Goal: Task Accomplishment & Management: Manage account settings

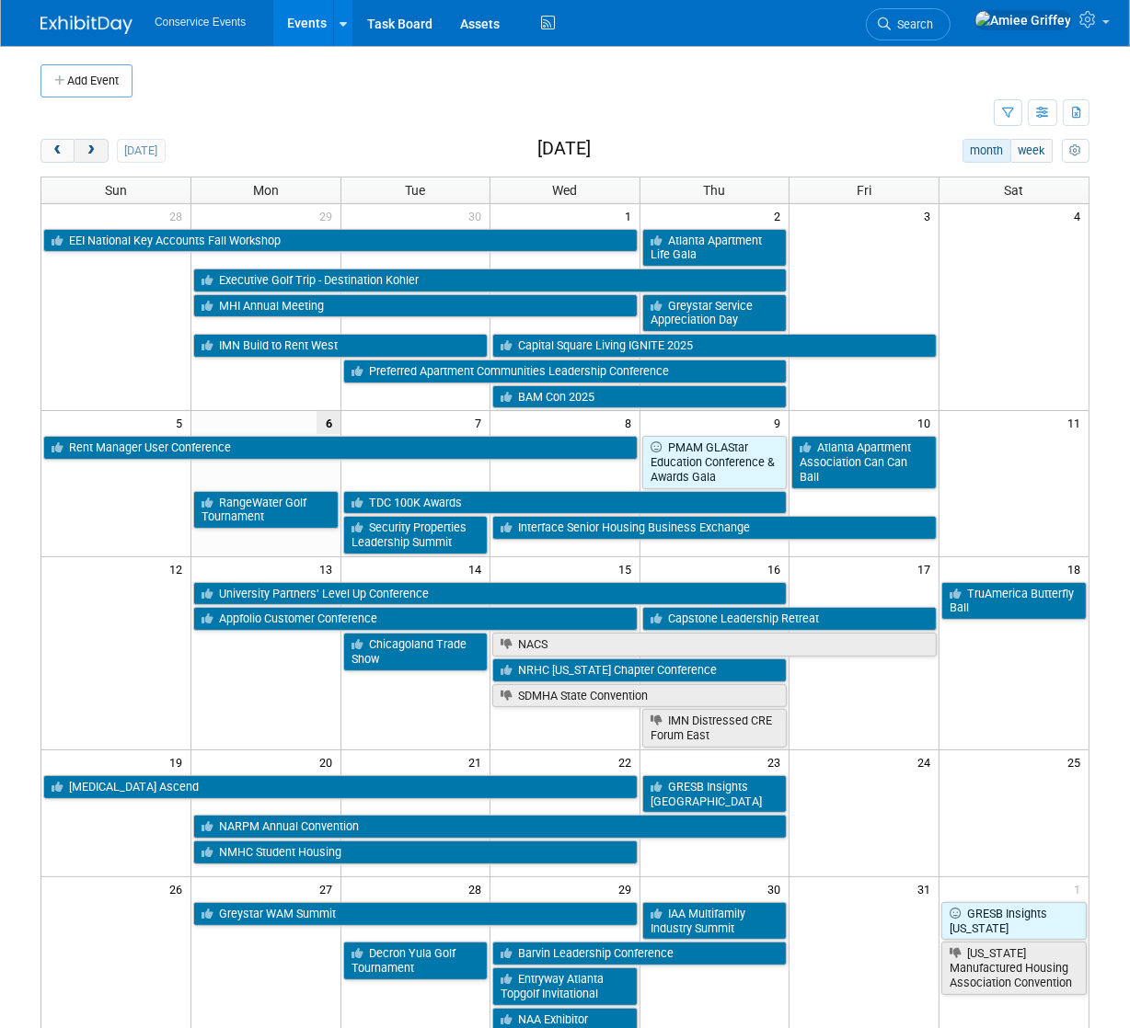
click at [96, 144] on button "next" at bounding box center [91, 151] width 34 height 24
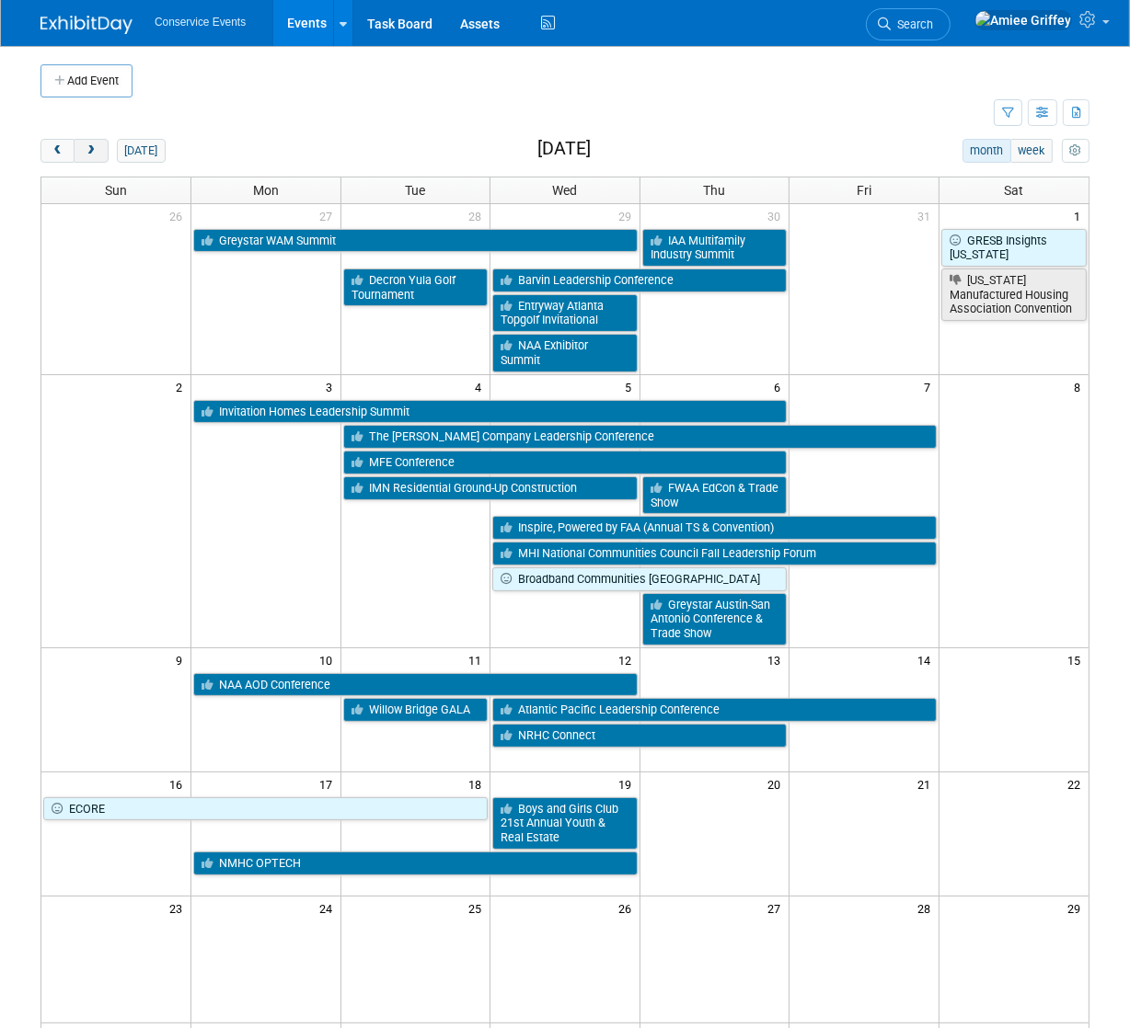
click at [96, 144] on button "next" at bounding box center [91, 151] width 34 height 24
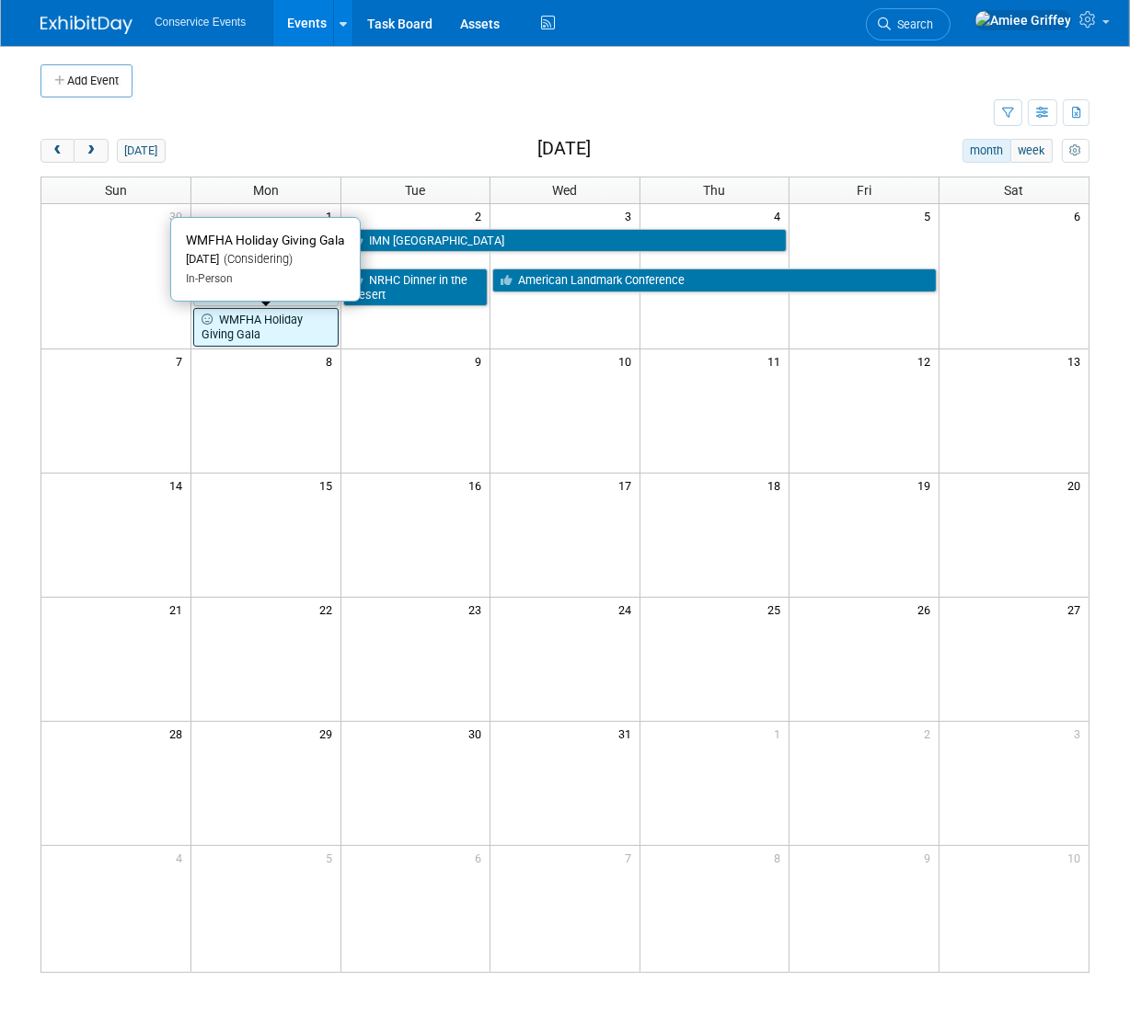
click at [281, 334] on link "WMFHA Holiday Giving Gala" at bounding box center [265, 327] width 145 height 38
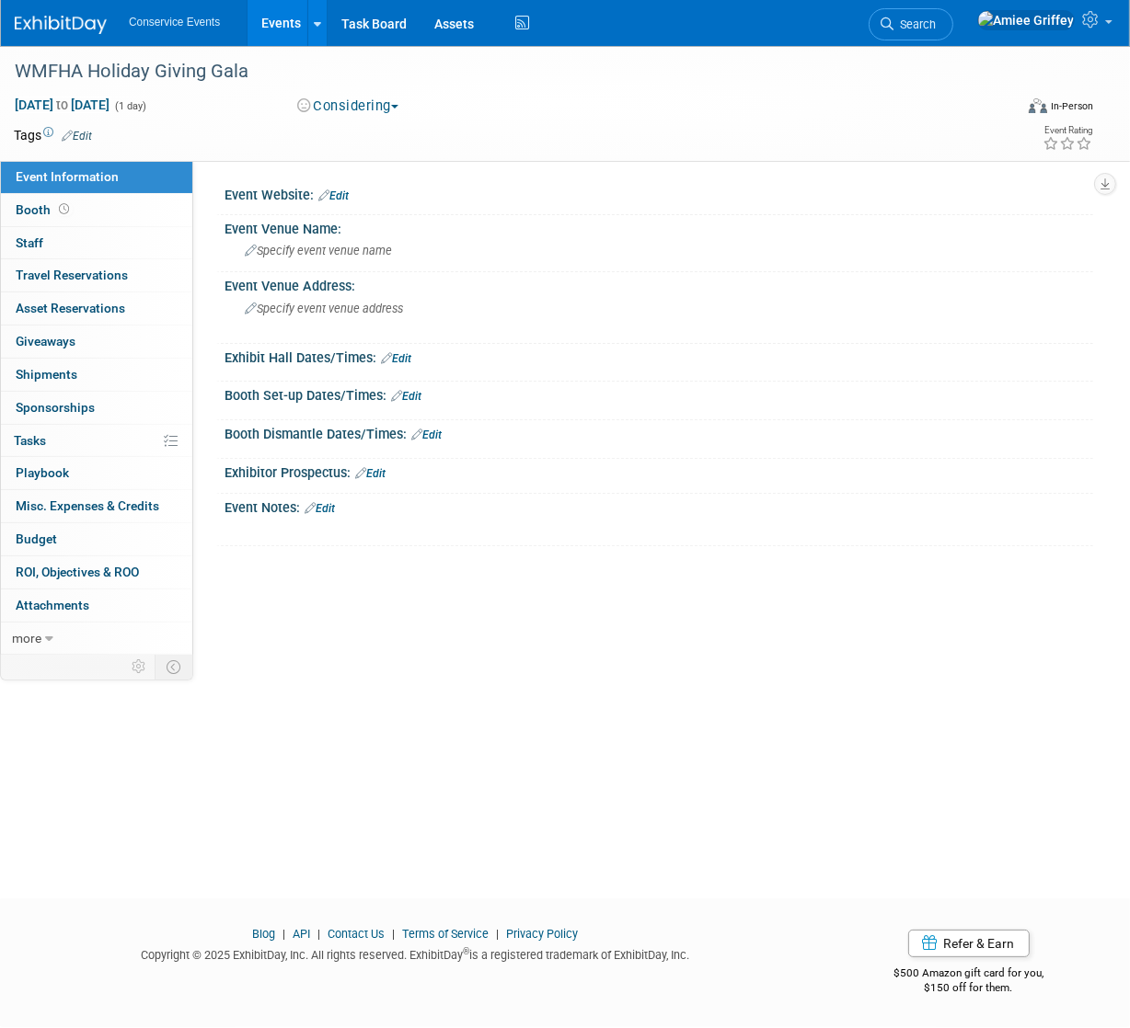
click at [354, 108] on button "Considering" at bounding box center [348, 106] width 115 height 19
click at [283, 200] on div "Event Website: Edit" at bounding box center [658, 193] width 868 height 24
click at [343, 197] on link "Edit" at bounding box center [333, 196] width 30 height 13
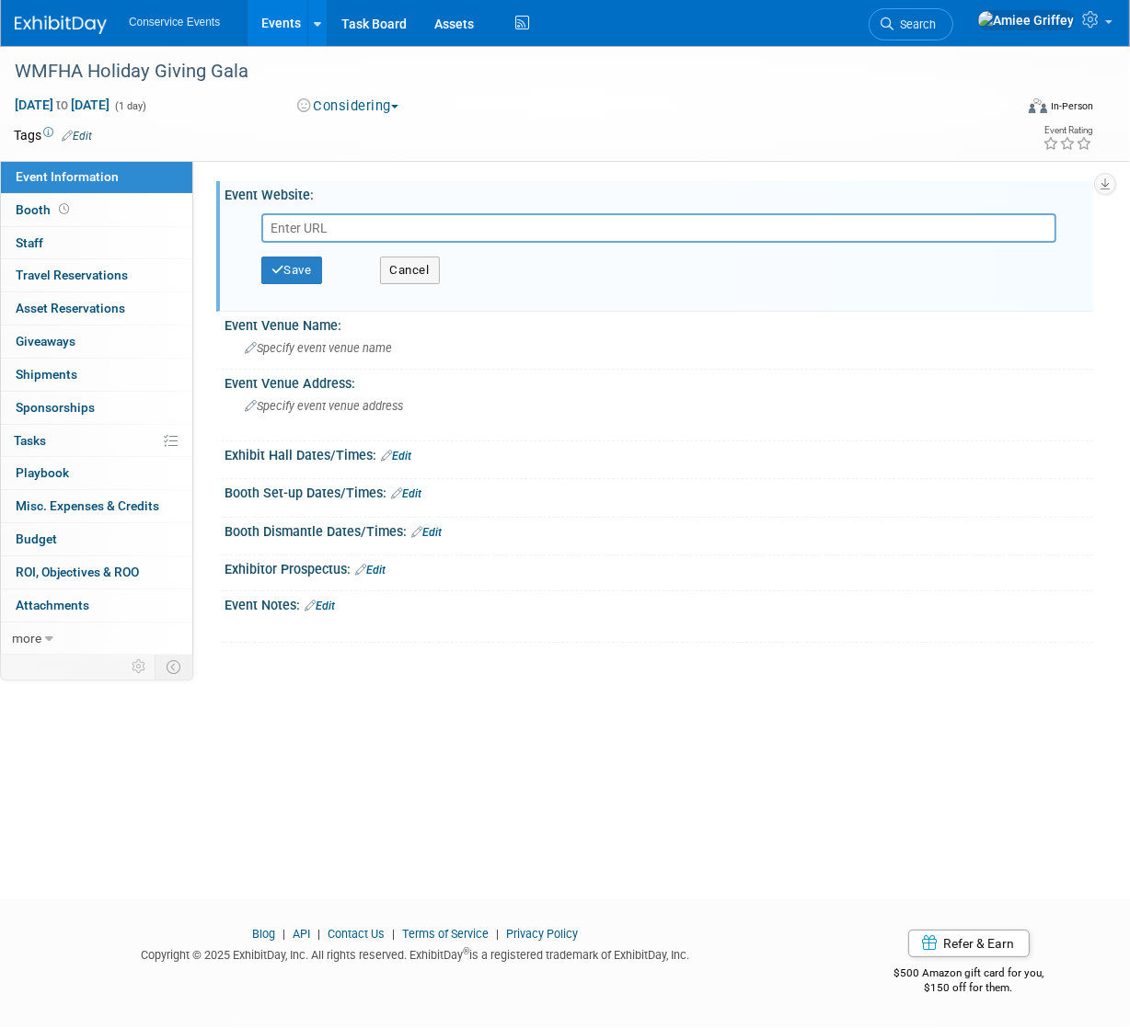
click at [339, 235] on input "text" at bounding box center [658, 227] width 795 height 29
type input "https://www.wmfha.org/holiday-giving-gala"
click at [288, 272] on button "Save" at bounding box center [291, 271] width 61 height 28
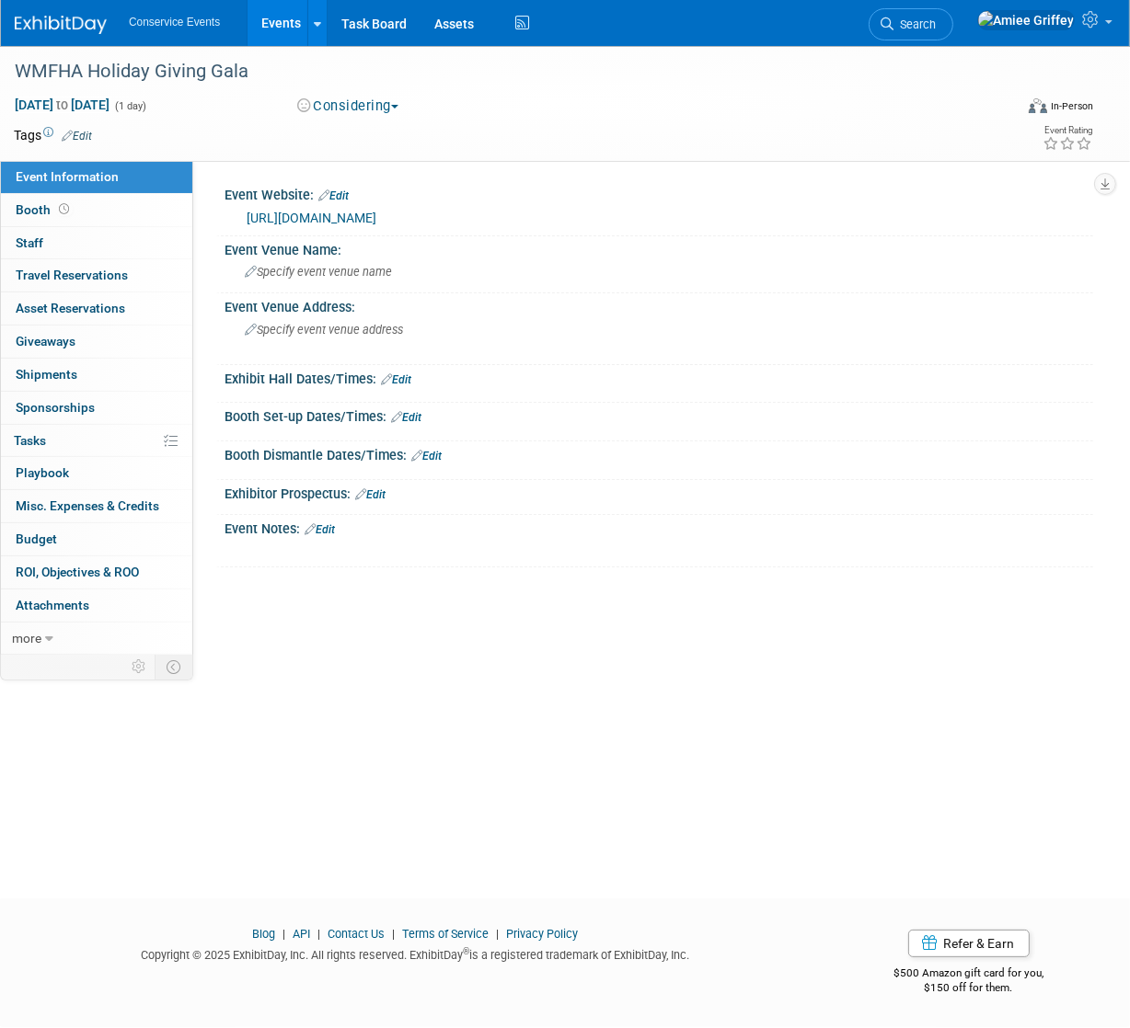
click at [378, 105] on button "Considering" at bounding box center [348, 106] width 115 height 19
drag, startPoint x: 627, startPoint y: 102, endPoint x: 593, endPoint y: 102, distance: 34.0
click at [626, 102] on div "Considering Committed Considering Not Going" at bounding box center [461, 107] width 341 height 20
click at [281, 24] on link "Events" at bounding box center [280, 23] width 67 height 46
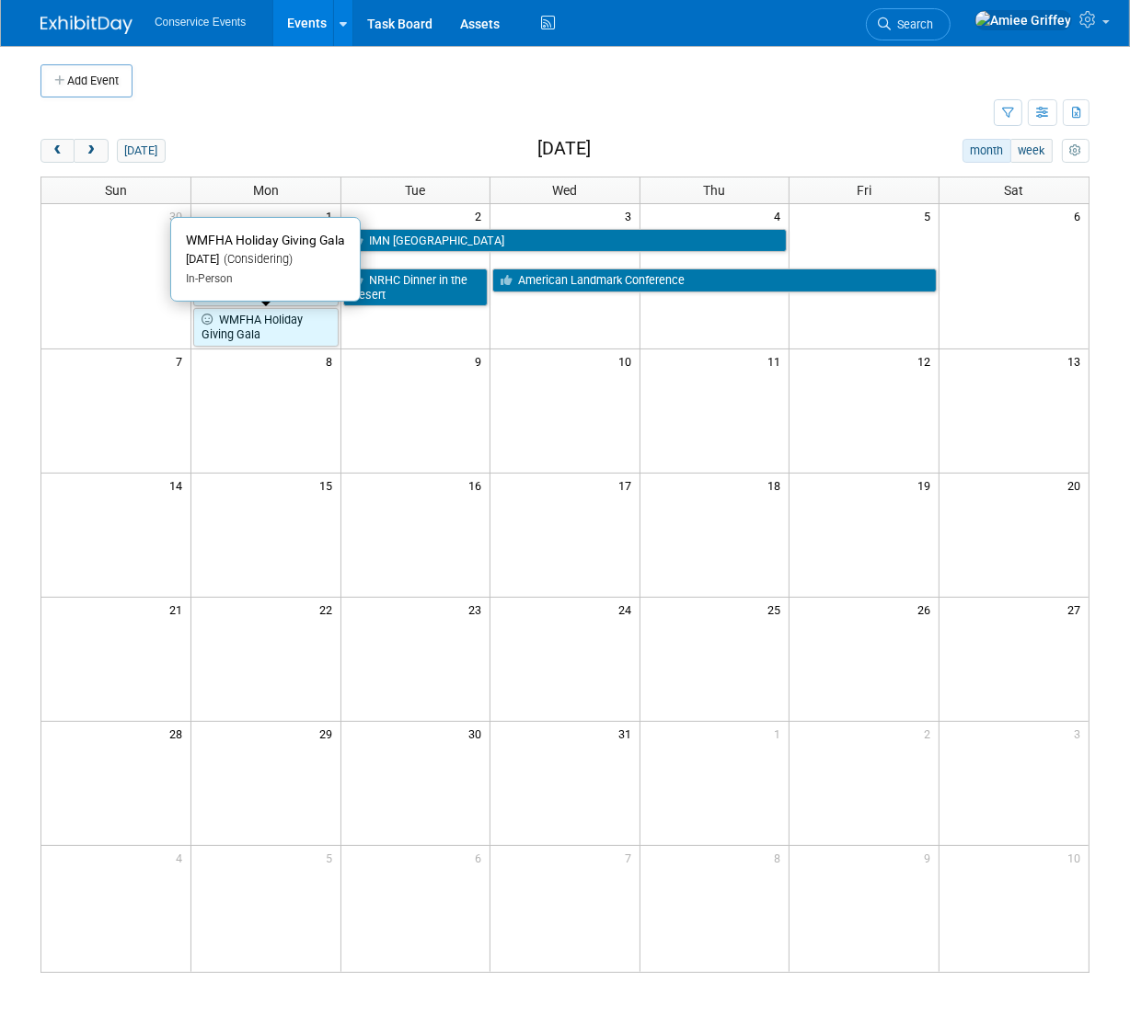
click at [265, 325] on link "WMFHA Holiday Giving Gala" at bounding box center [265, 327] width 145 height 38
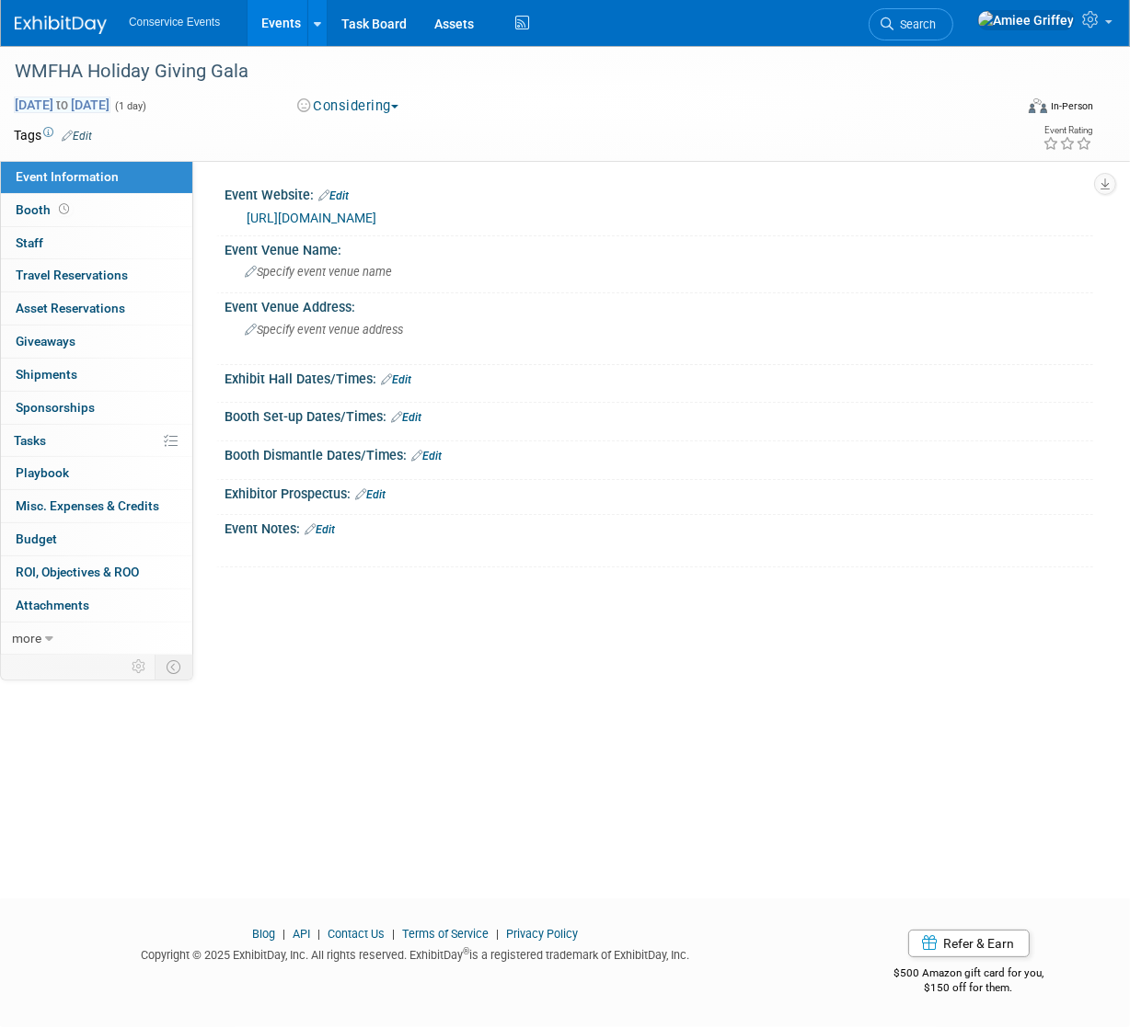
click at [56, 104] on span "Dec 1, 2025 to Dec 1, 2025" at bounding box center [62, 105] width 97 height 17
type input "[DATE]"
select select "11"
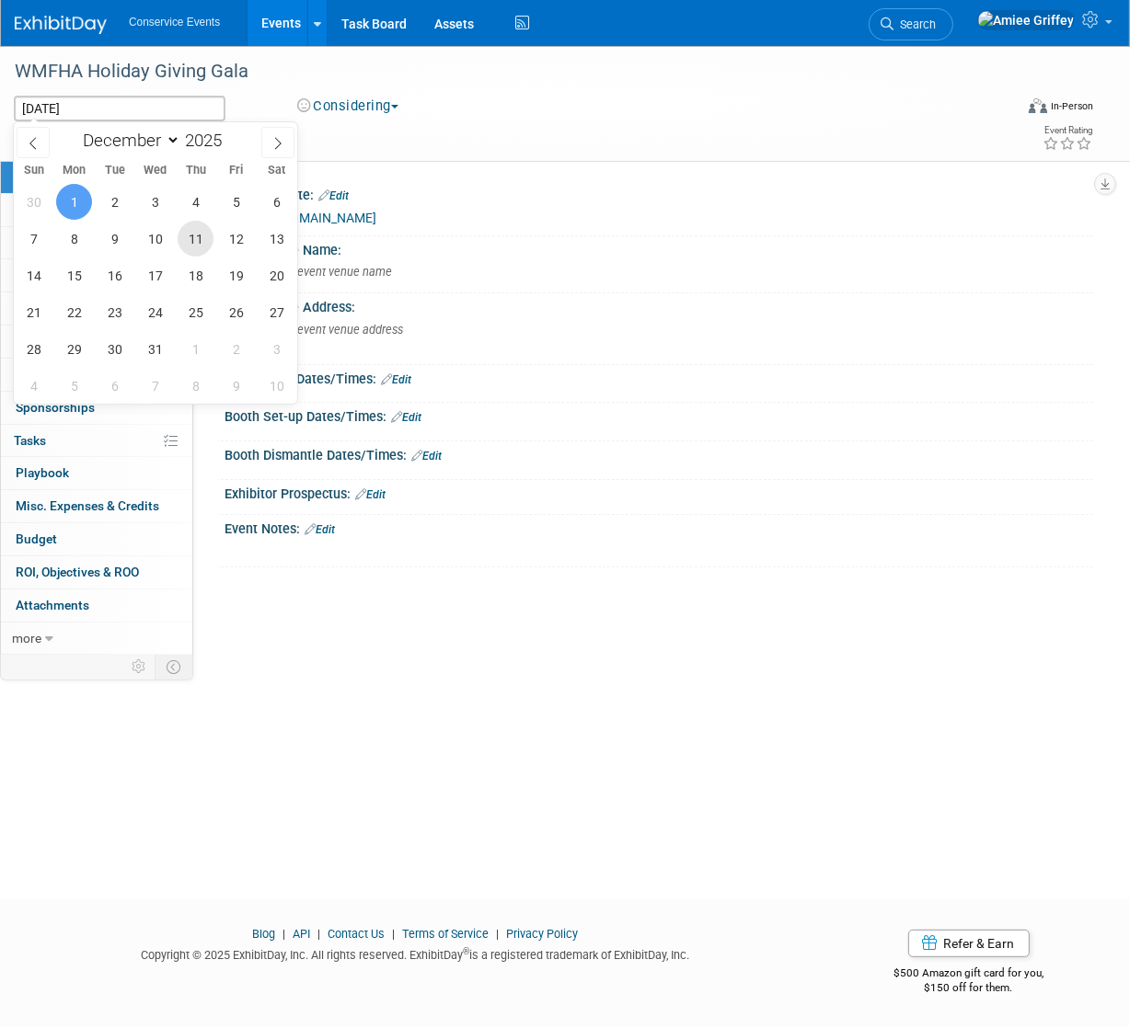
click at [195, 238] on span "11" at bounding box center [196, 239] width 36 height 36
type input "Dec 11, 2025"
click at [195, 238] on span "11" at bounding box center [196, 239] width 36 height 36
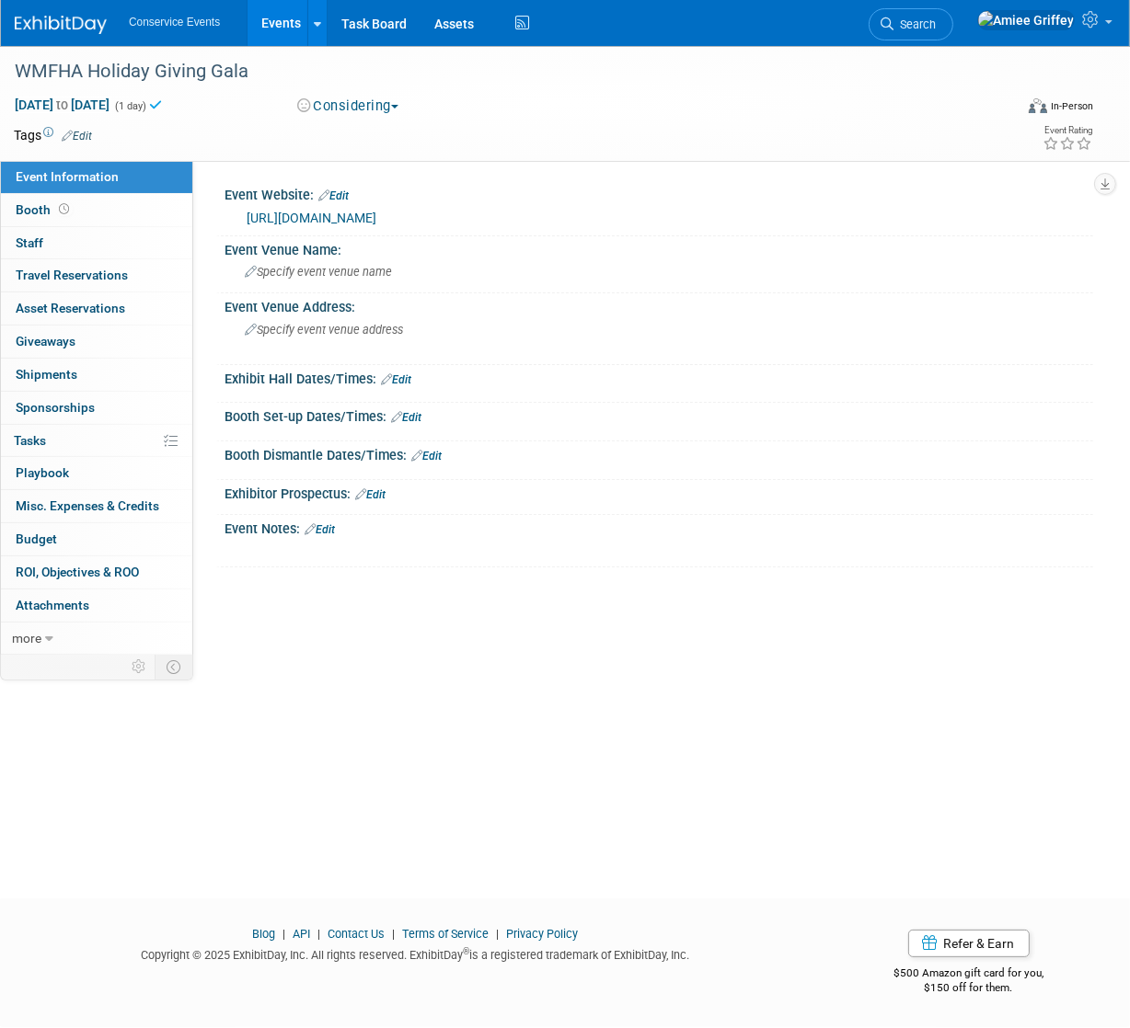
click at [343, 196] on link "Edit" at bounding box center [333, 196] width 30 height 13
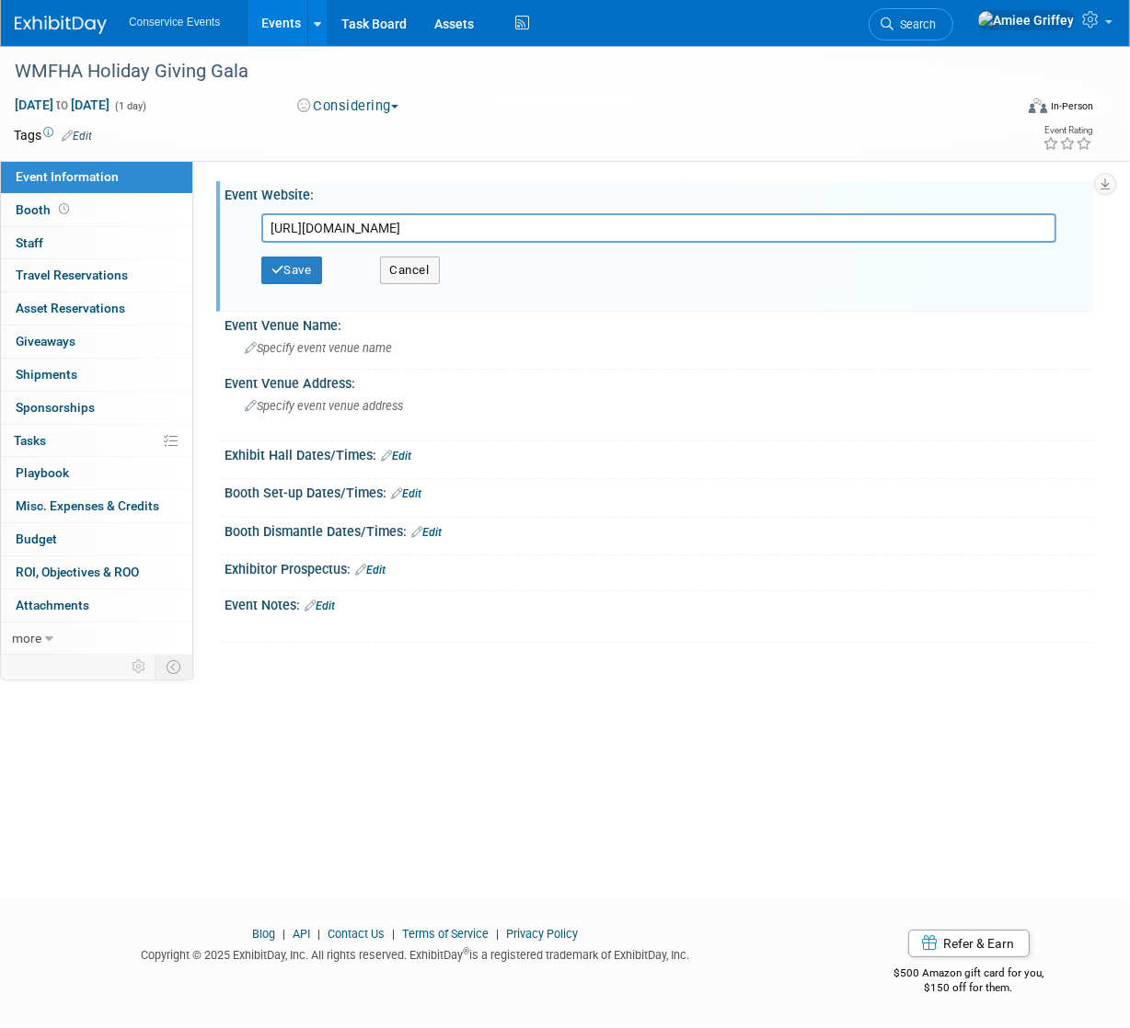
click at [376, 229] on input "https://www.wmfha.org/holiday-giving-gala" at bounding box center [658, 227] width 795 height 29
type input "https://www.wmfha.org/events/eawa-holiday-giving-gala-2025"
click at [316, 272] on button "Save" at bounding box center [291, 271] width 61 height 28
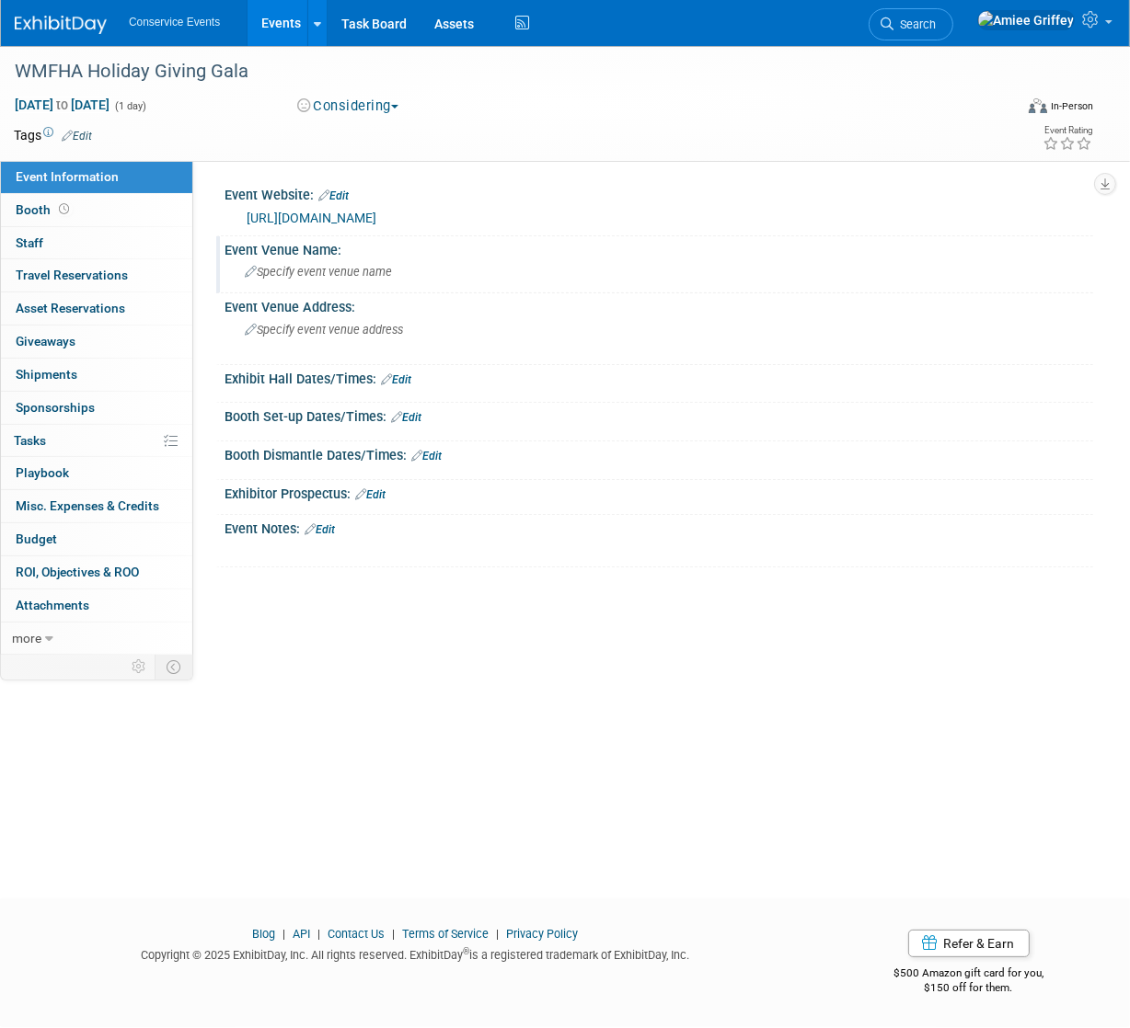
click at [291, 276] on span "Specify event venue name" at bounding box center [318, 272] width 147 height 14
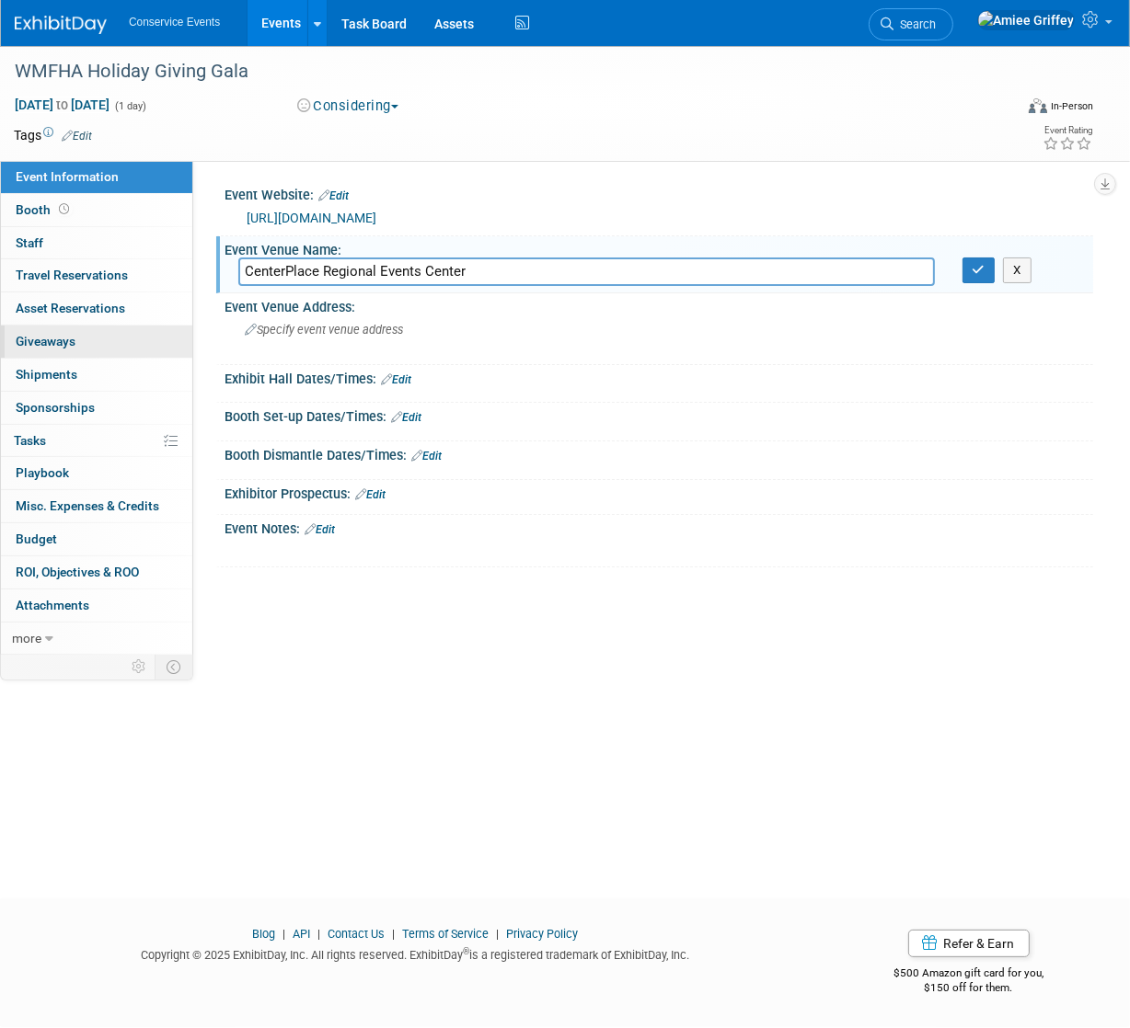
type input "CenterPlace Regional Events Center"
click at [986, 268] on button "button" at bounding box center [978, 271] width 33 height 26
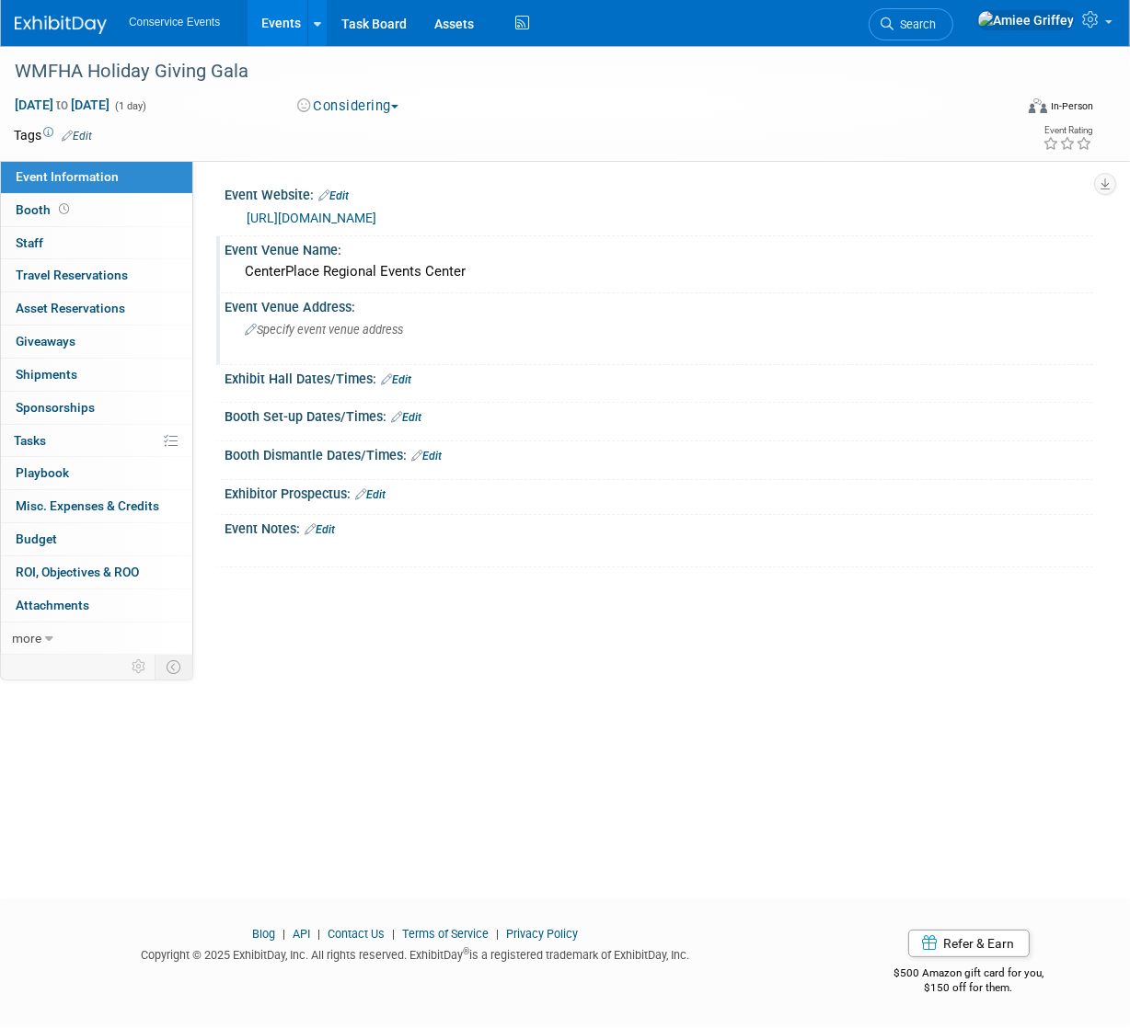
click at [284, 326] on span "Specify event venue address" at bounding box center [324, 330] width 158 height 14
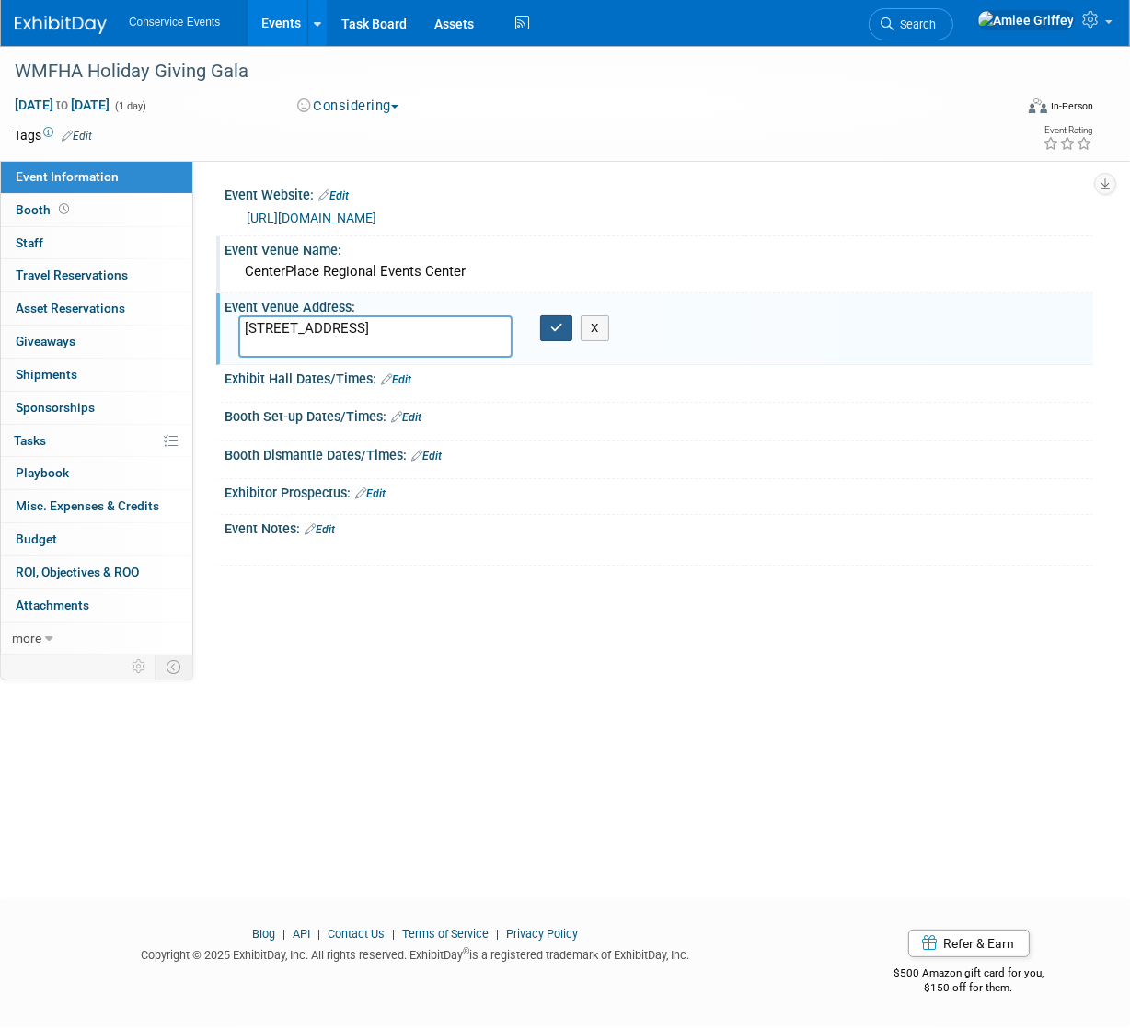
type textarea "2426 North Discovery Place Spokane Valley, WA 99216-5055"
click at [560, 327] on icon "button" at bounding box center [556, 328] width 13 height 12
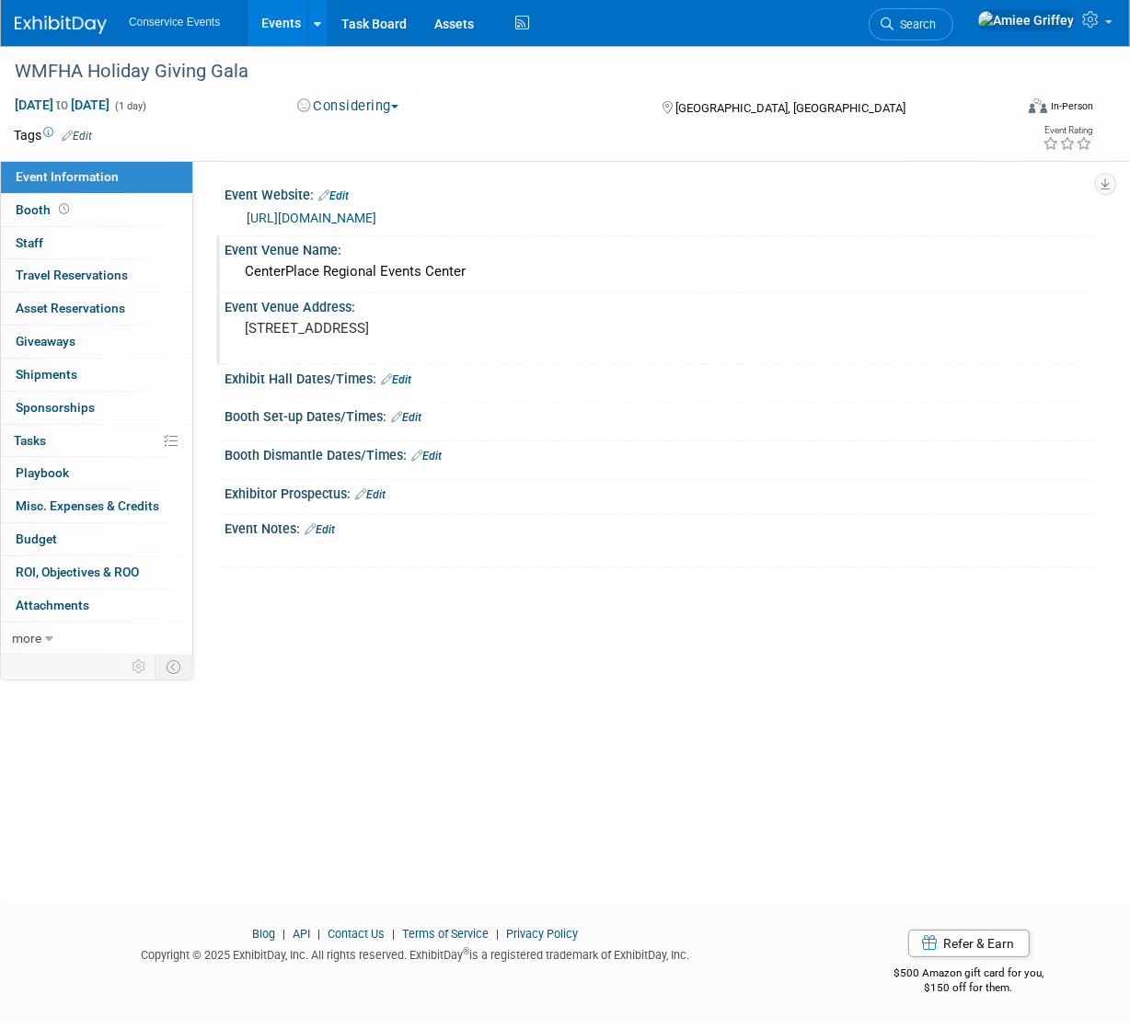
click at [84, 135] on link "Edit" at bounding box center [77, 136] width 30 height 13
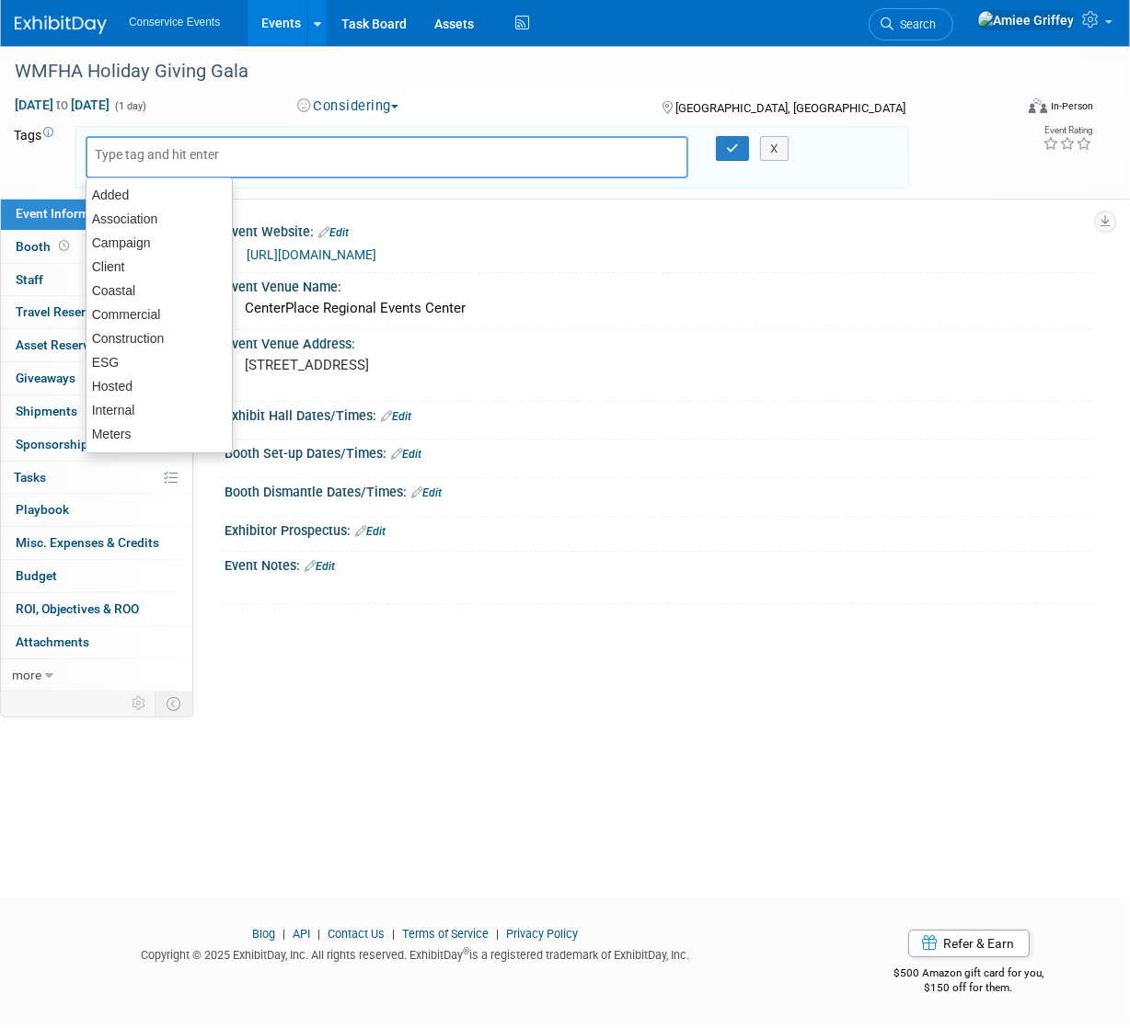
click at [112, 155] on input "text" at bounding box center [168, 154] width 147 height 18
type input "MF"
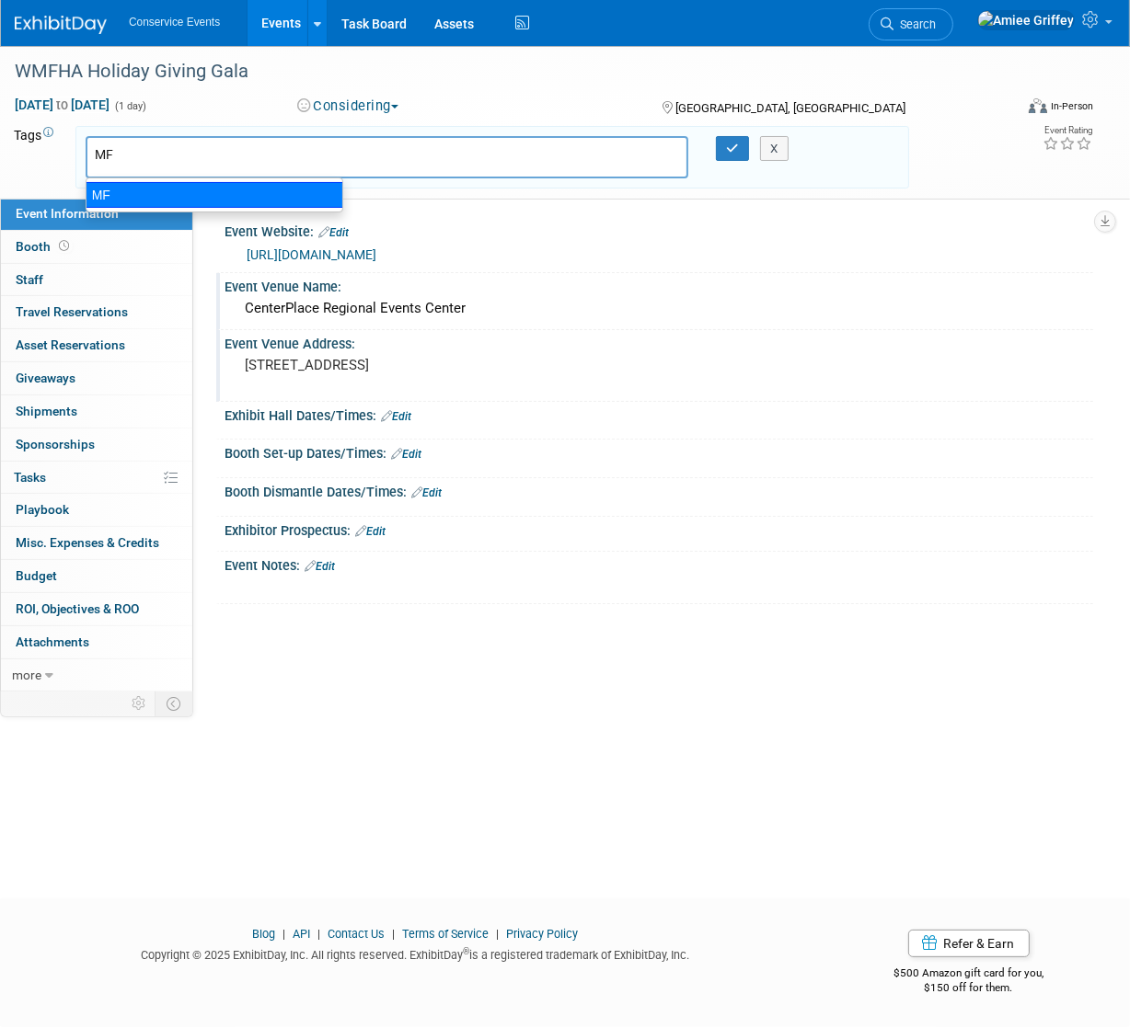
click at [185, 209] on ul "MF" at bounding box center [215, 195] width 258 height 35
click at [185, 198] on div "MF" at bounding box center [215, 195] width 258 height 26
type input "MF"
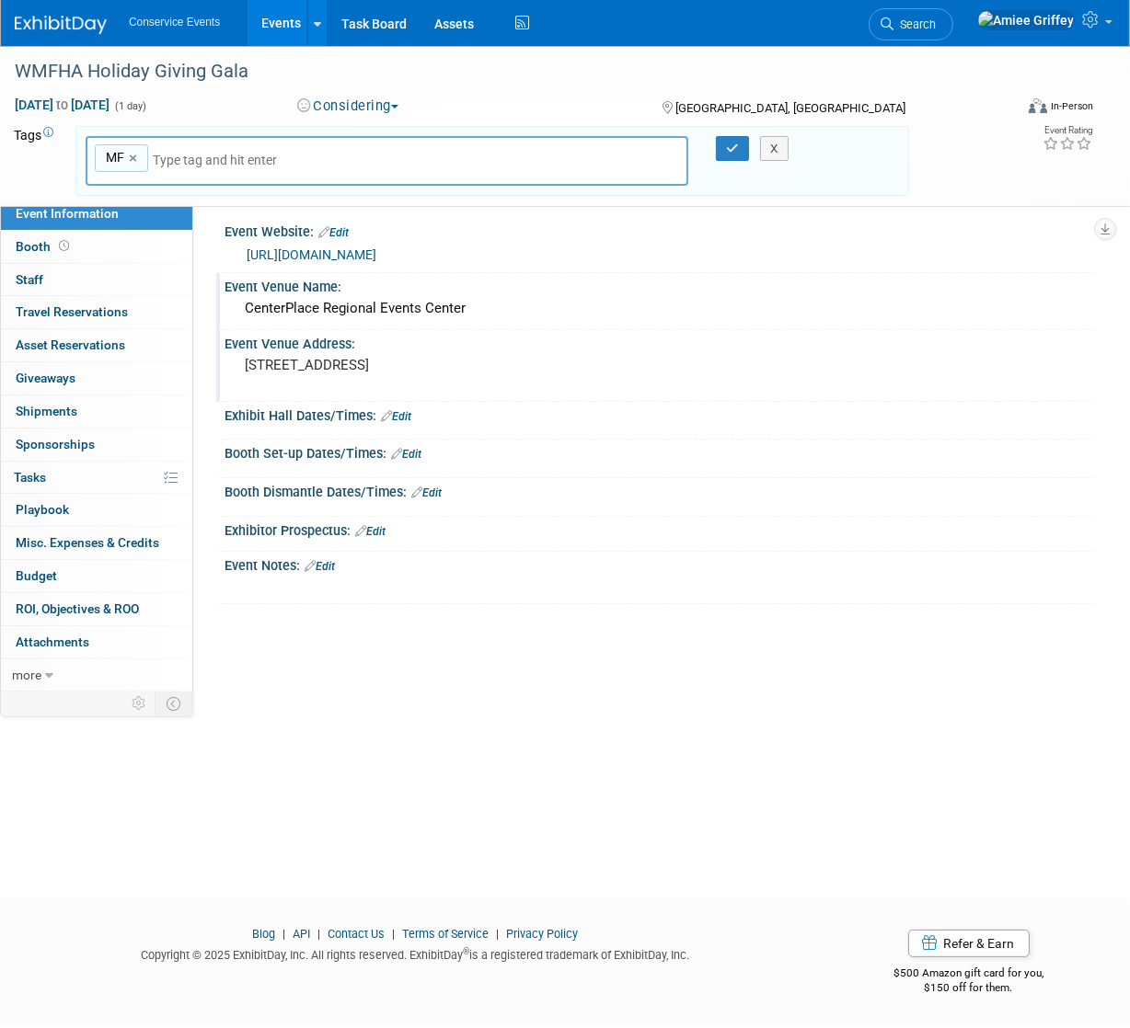
click at [189, 161] on input "text" at bounding box center [282, 160] width 258 height 18
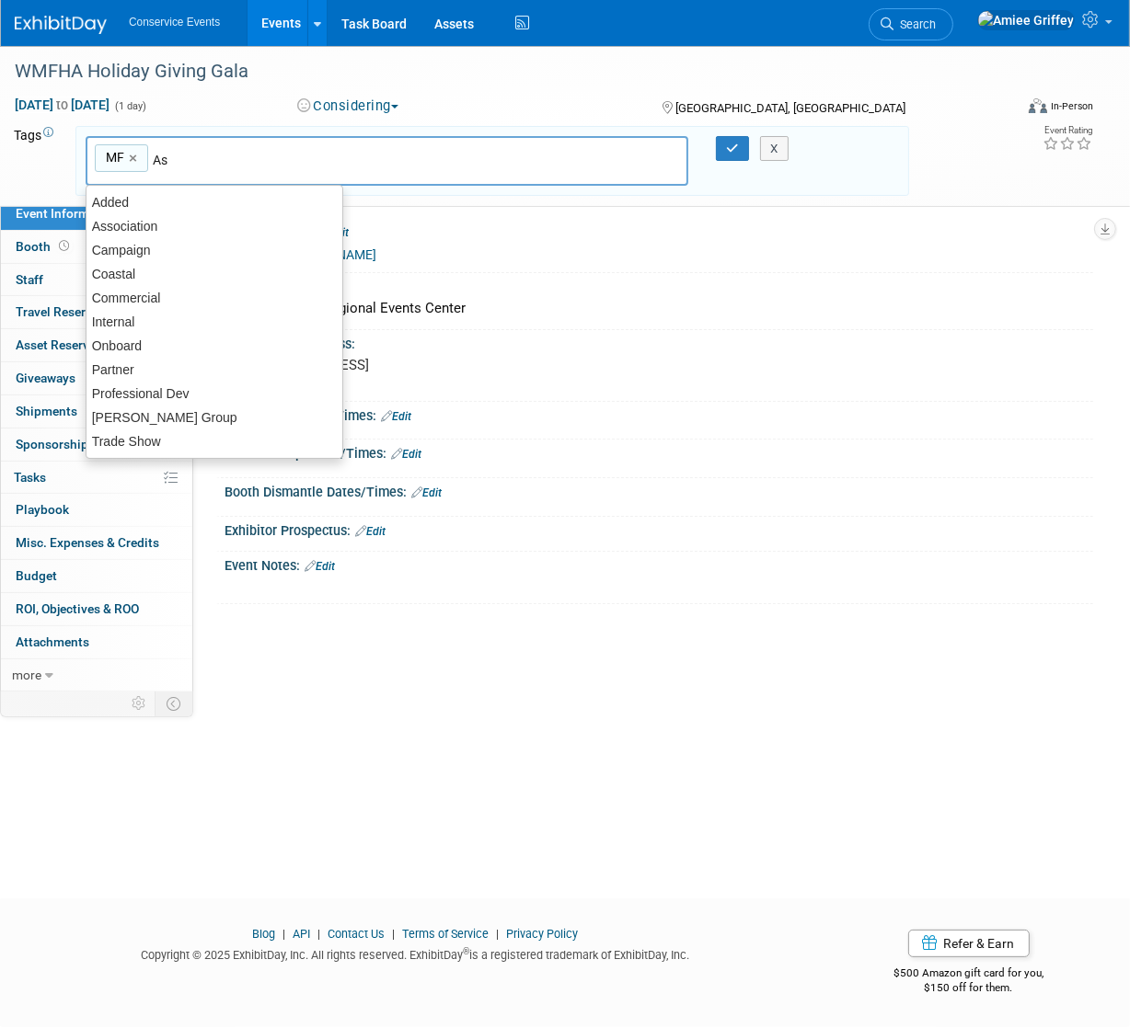
type input "Ass"
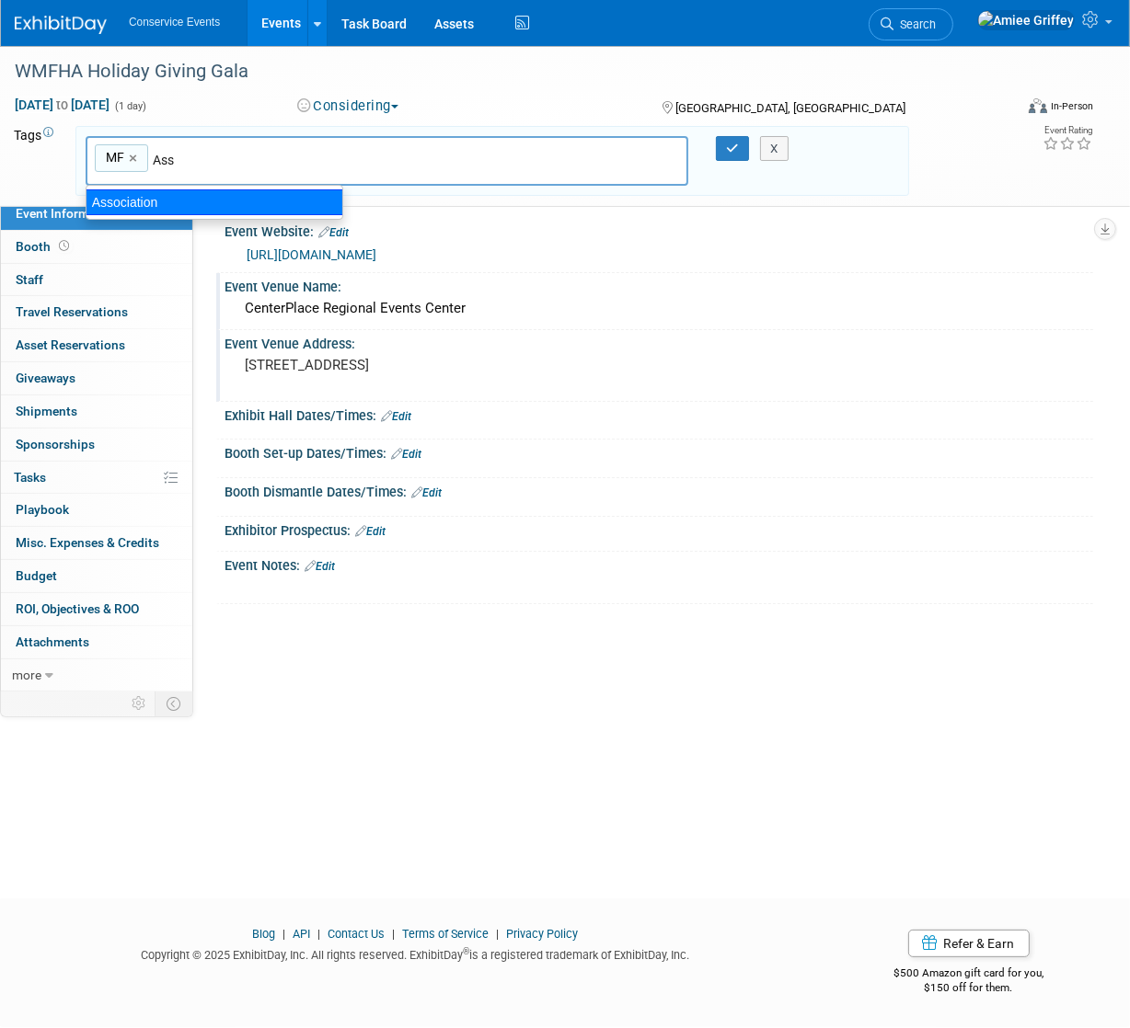
click at [161, 203] on div "Association" at bounding box center [215, 203] width 258 height 26
type input "MF, Association"
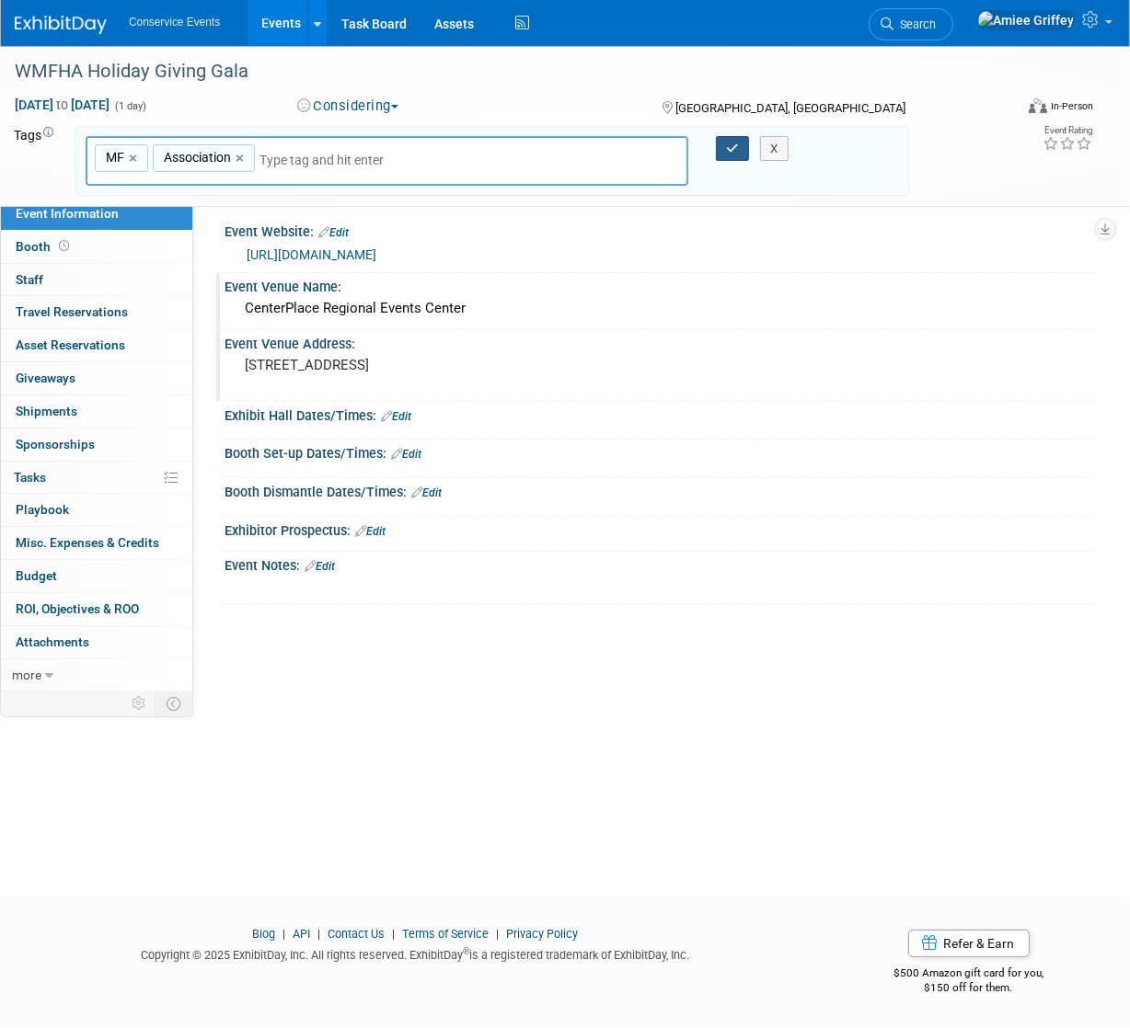
click at [737, 143] on icon "button" at bounding box center [732, 149] width 13 height 12
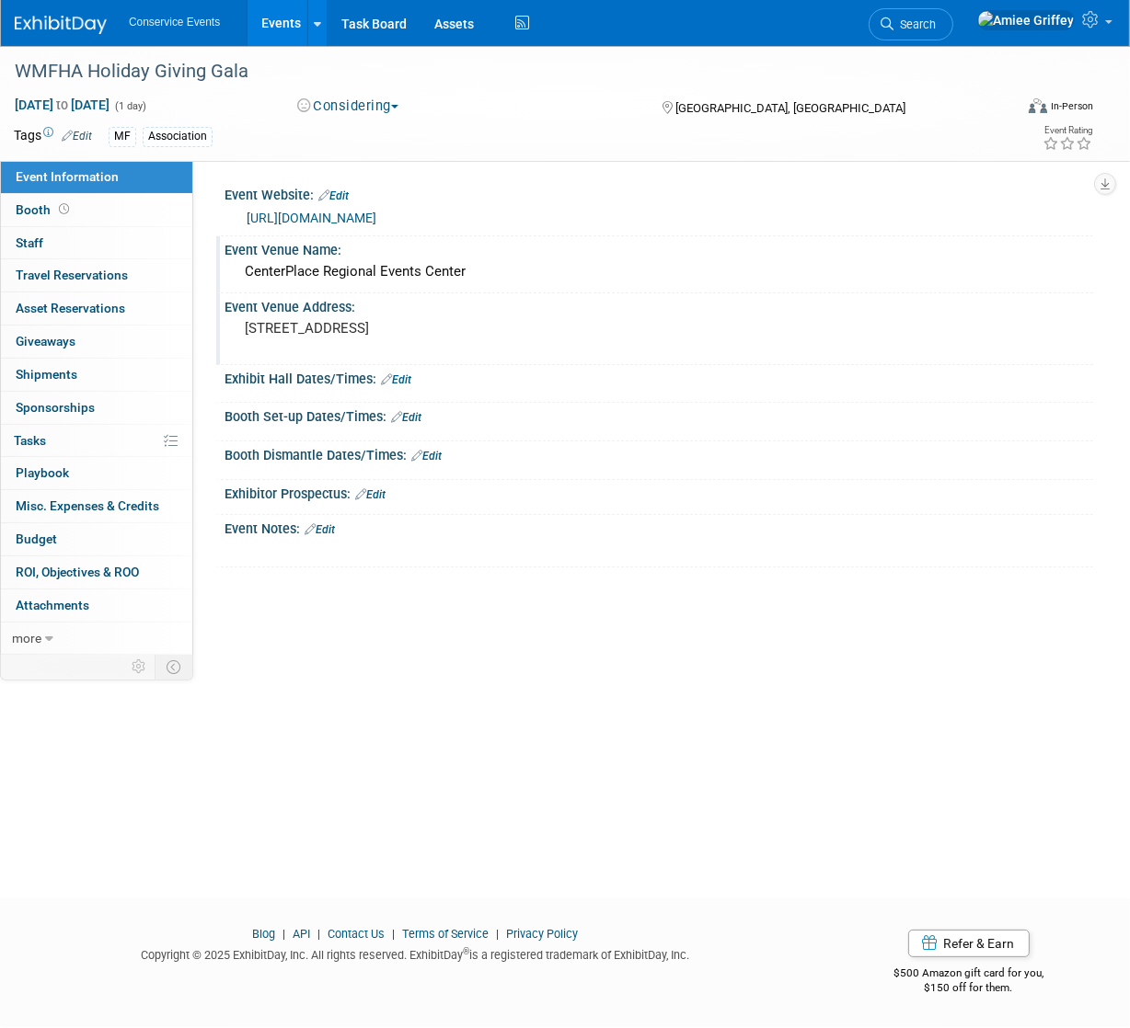
click at [281, 30] on link "Events" at bounding box center [280, 23] width 67 height 46
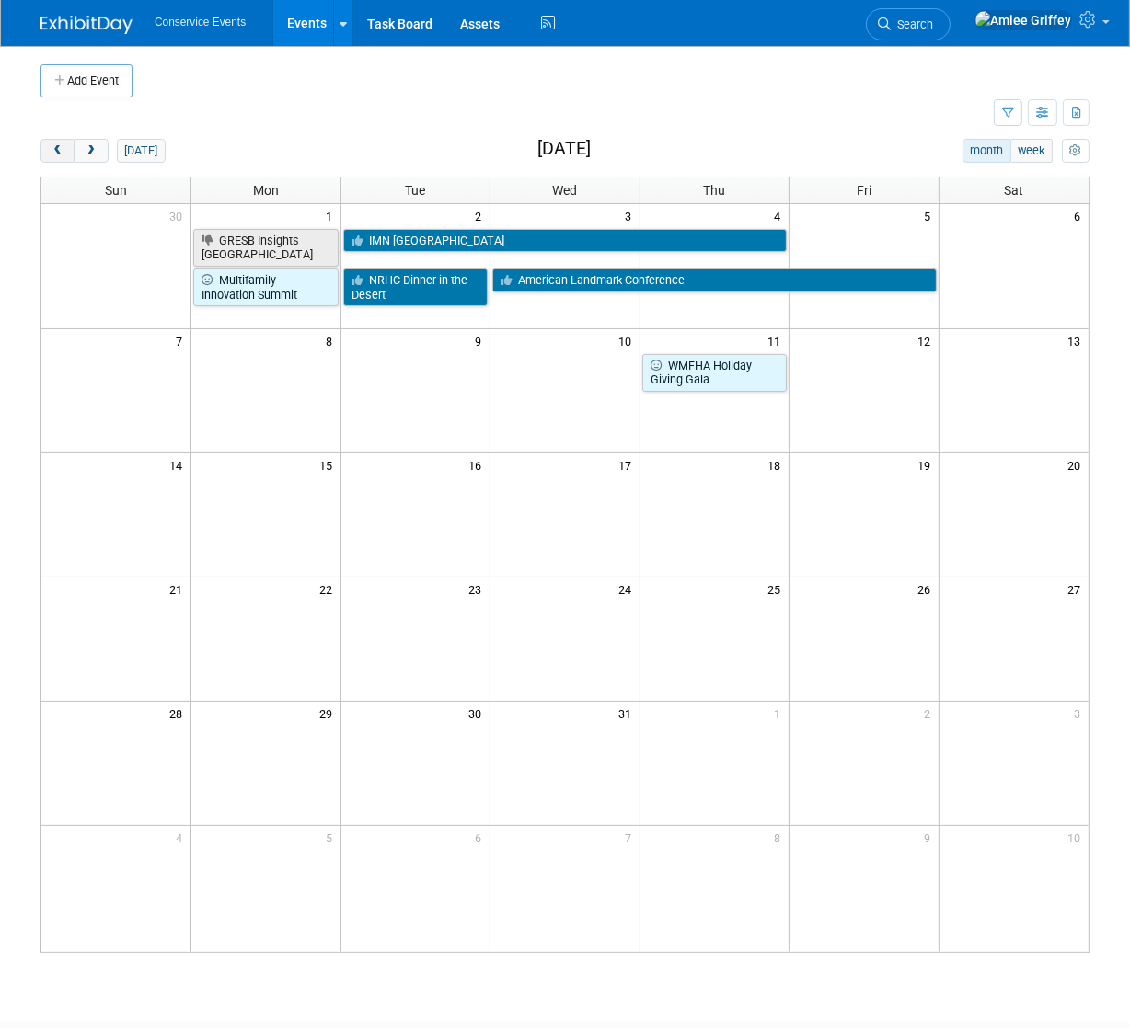
click at [59, 152] on span "prev" at bounding box center [58, 151] width 14 height 12
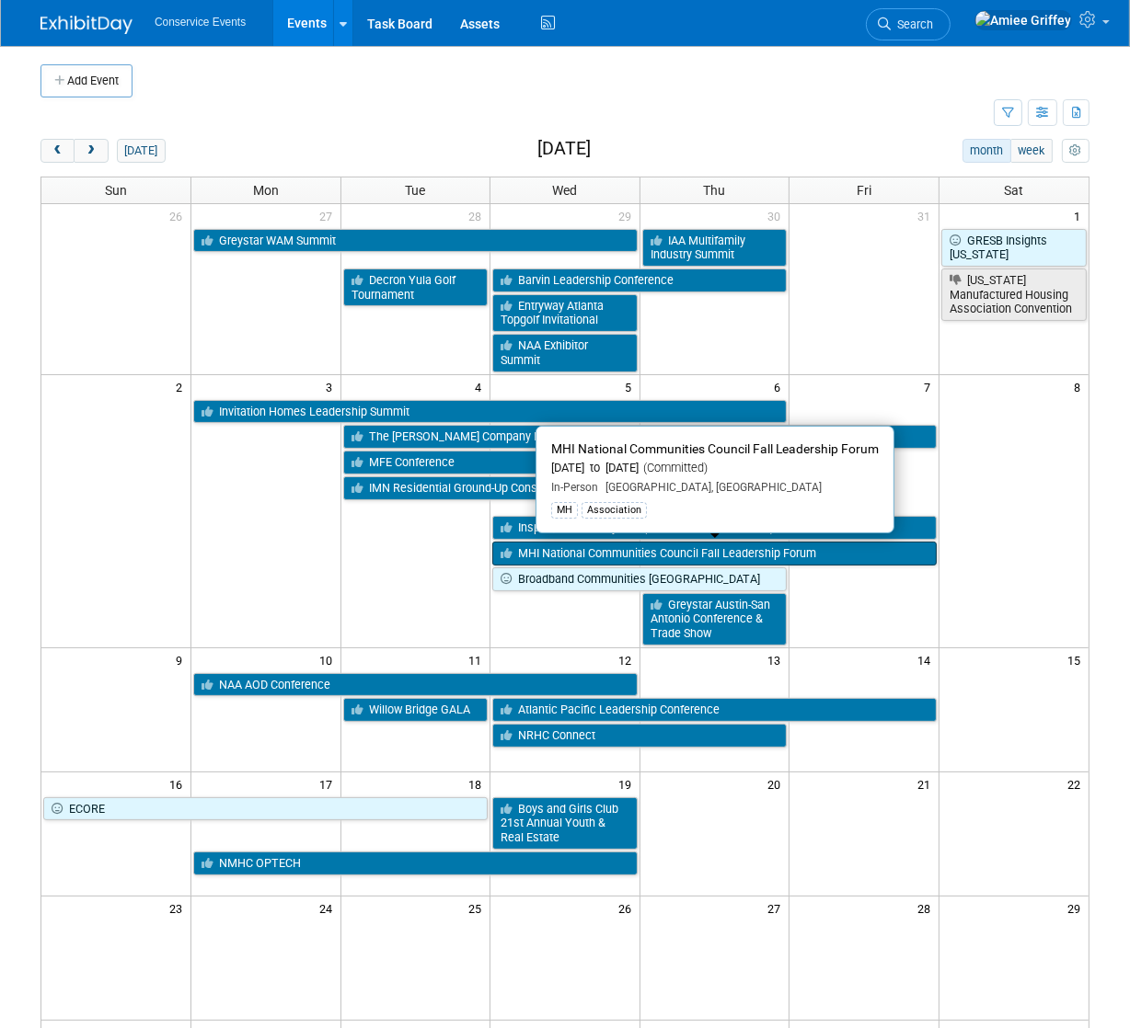
click at [560, 552] on link "MHI National Communities Council Fall Leadership Forum" at bounding box center [714, 554] width 444 height 24
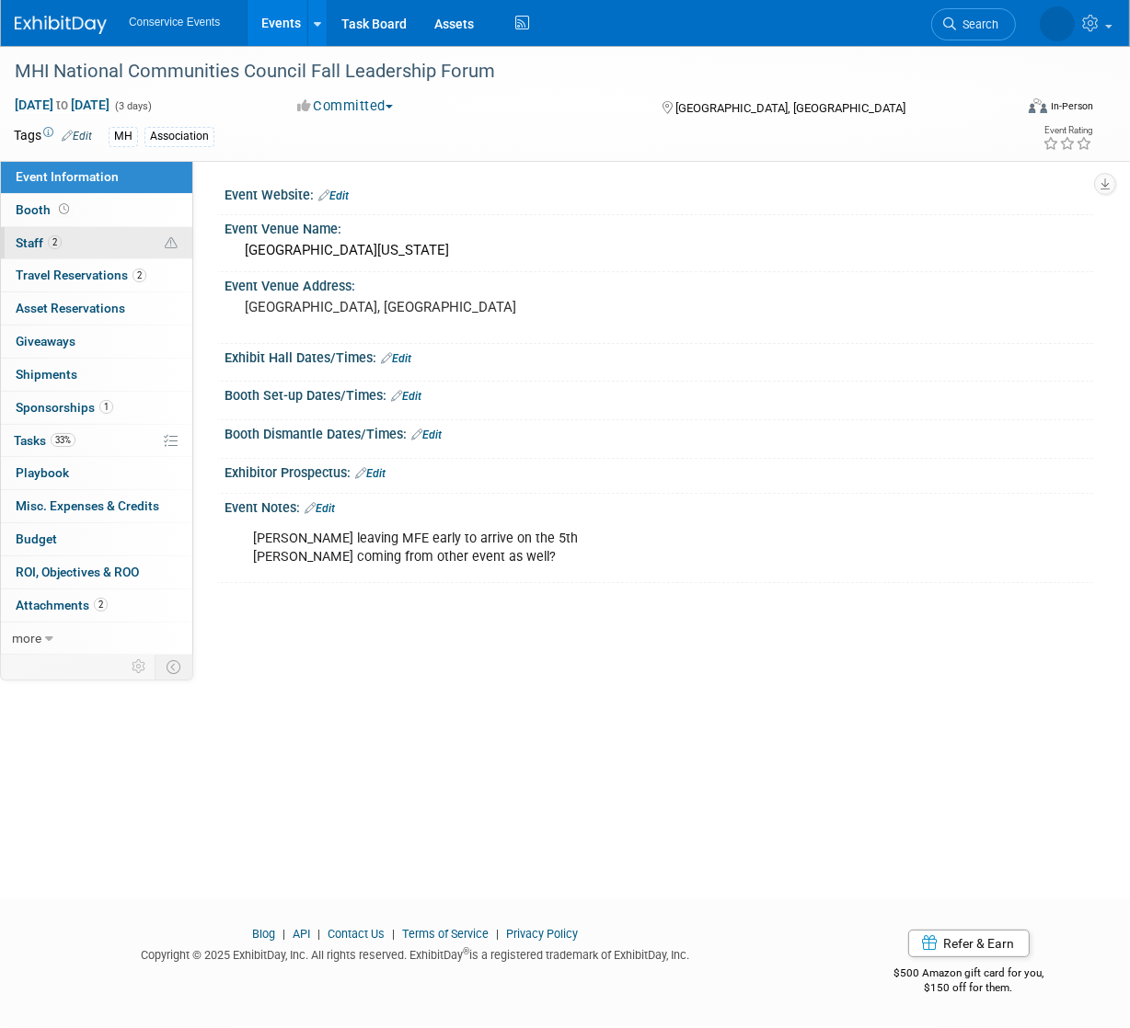
click at [104, 245] on link "2 Staff 2" at bounding box center [96, 243] width 191 height 32
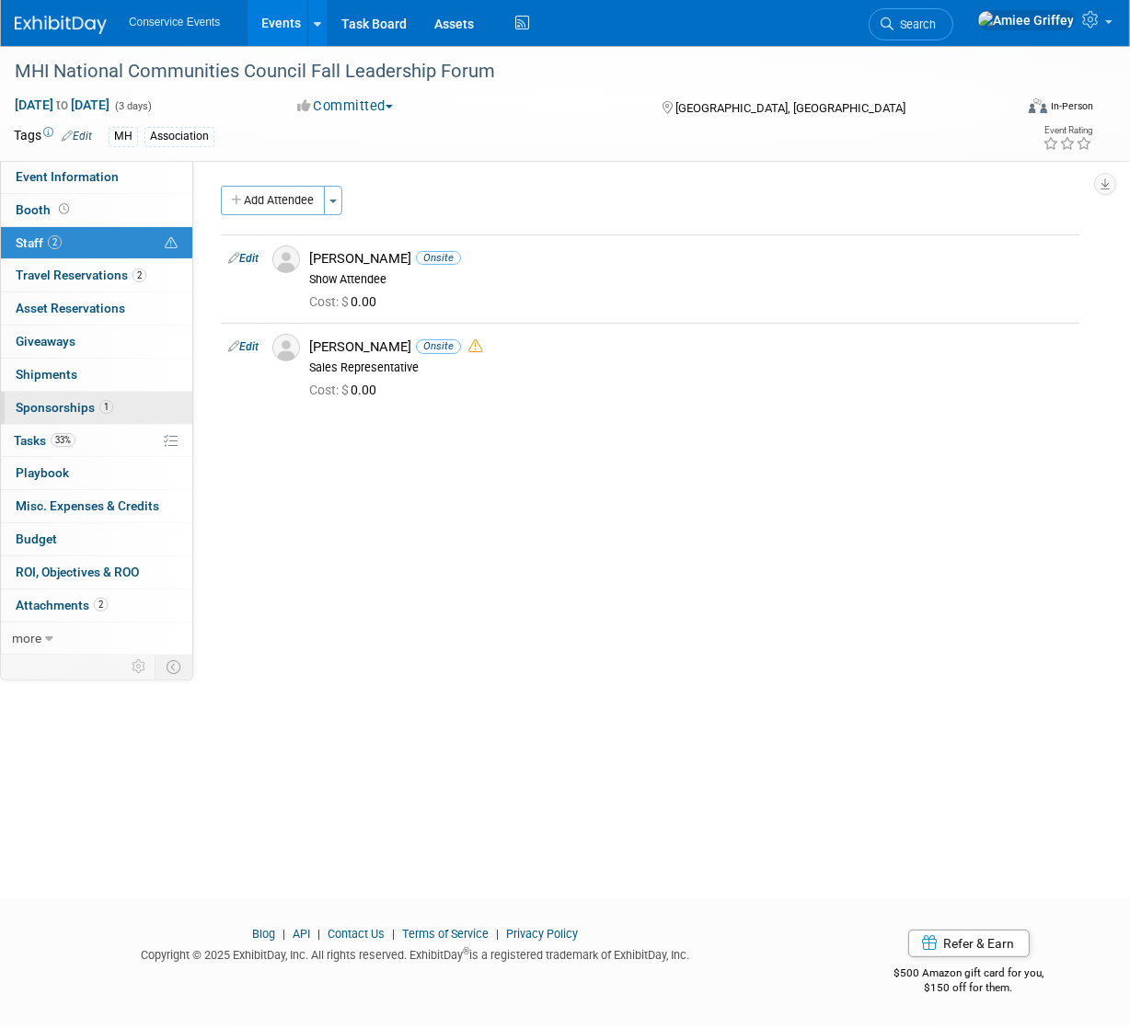
click at [81, 412] on span "Sponsorships 1" at bounding box center [65, 407] width 98 height 15
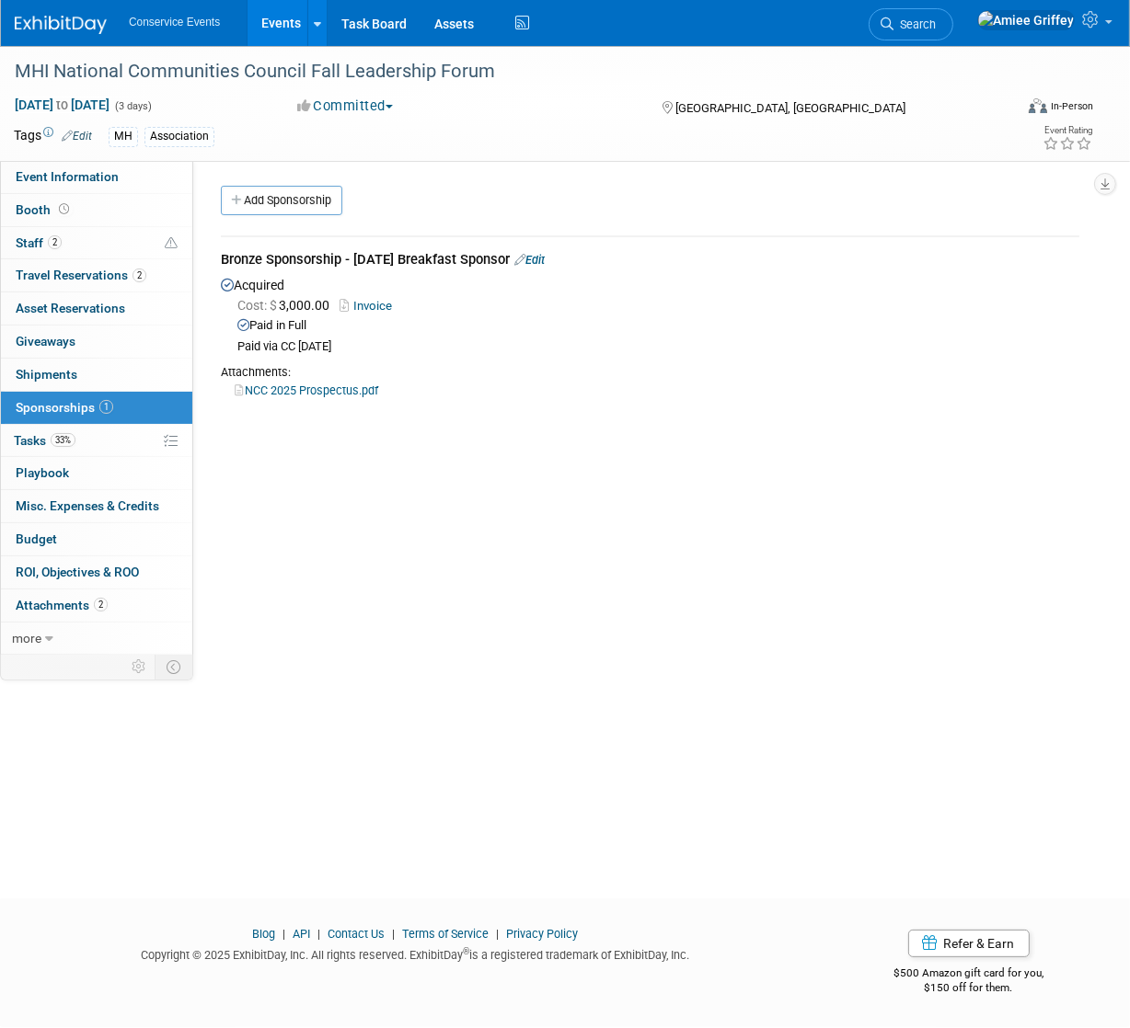
click at [384, 303] on link "Invoice" at bounding box center [369, 306] width 60 height 14
click at [41, 246] on span "Staff 2" at bounding box center [39, 243] width 46 height 15
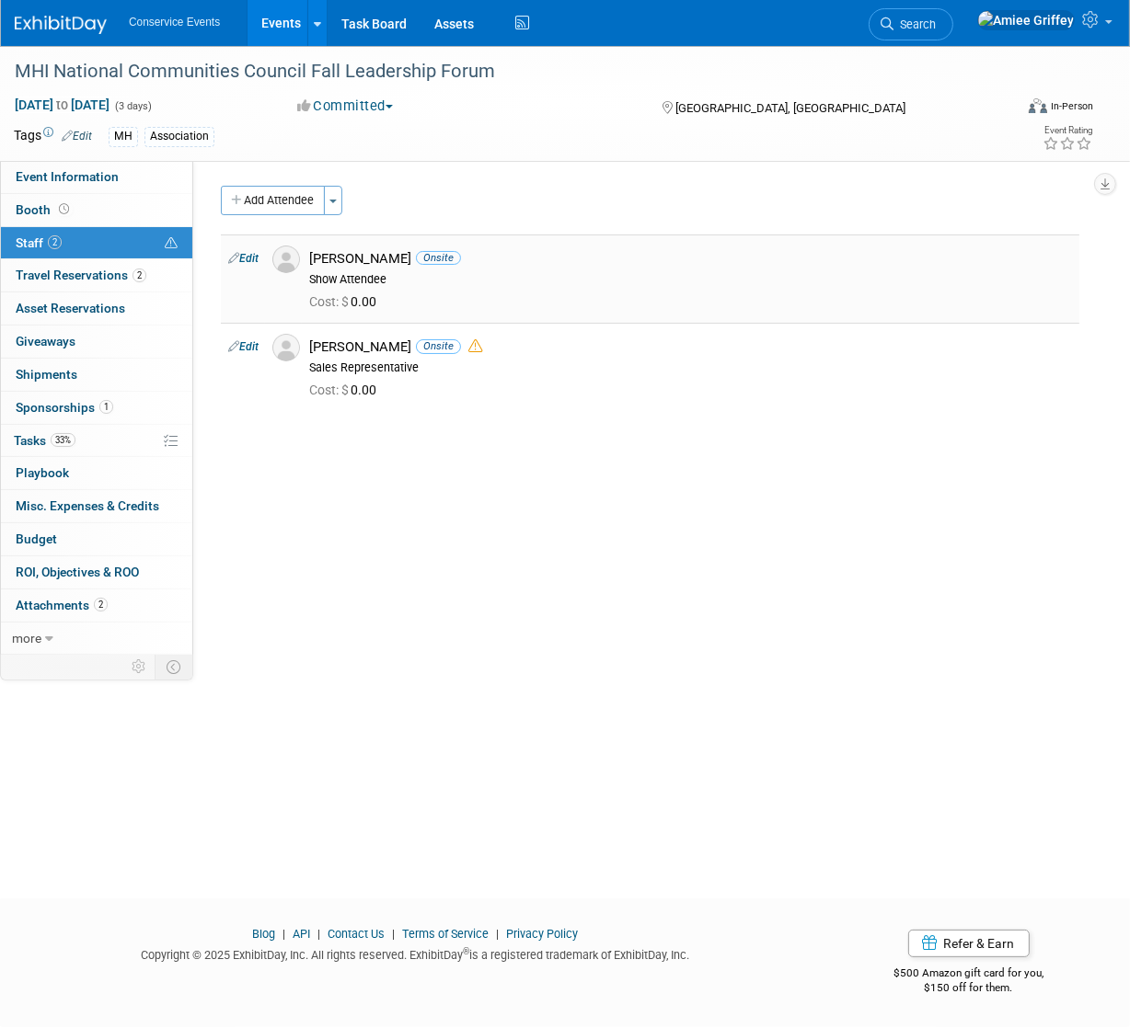
click at [254, 260] on link "Edit" at bounding box center [243, 258] width 30 height 13
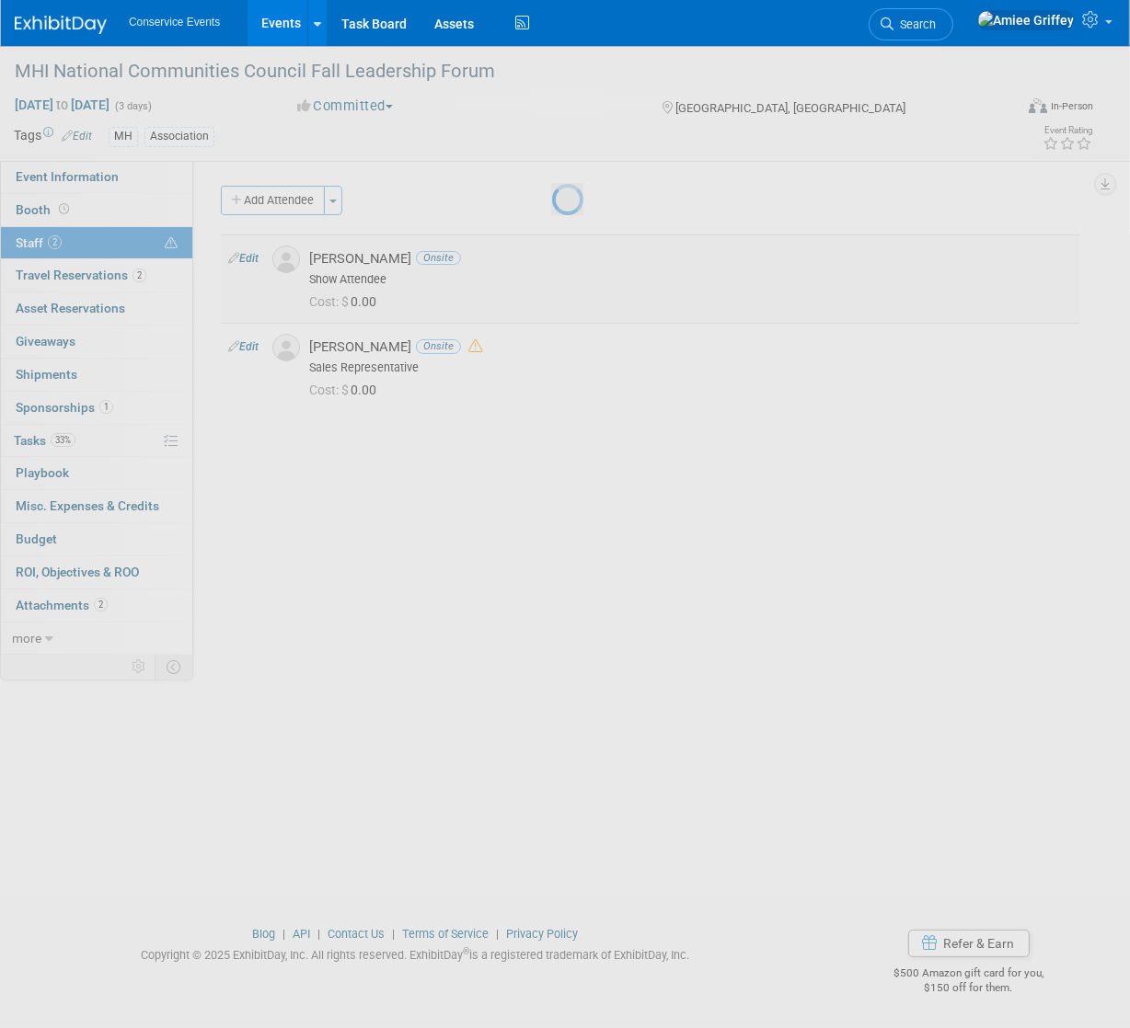
select select "173189a1-2748-4056-bc17-3548fd1fca4f"
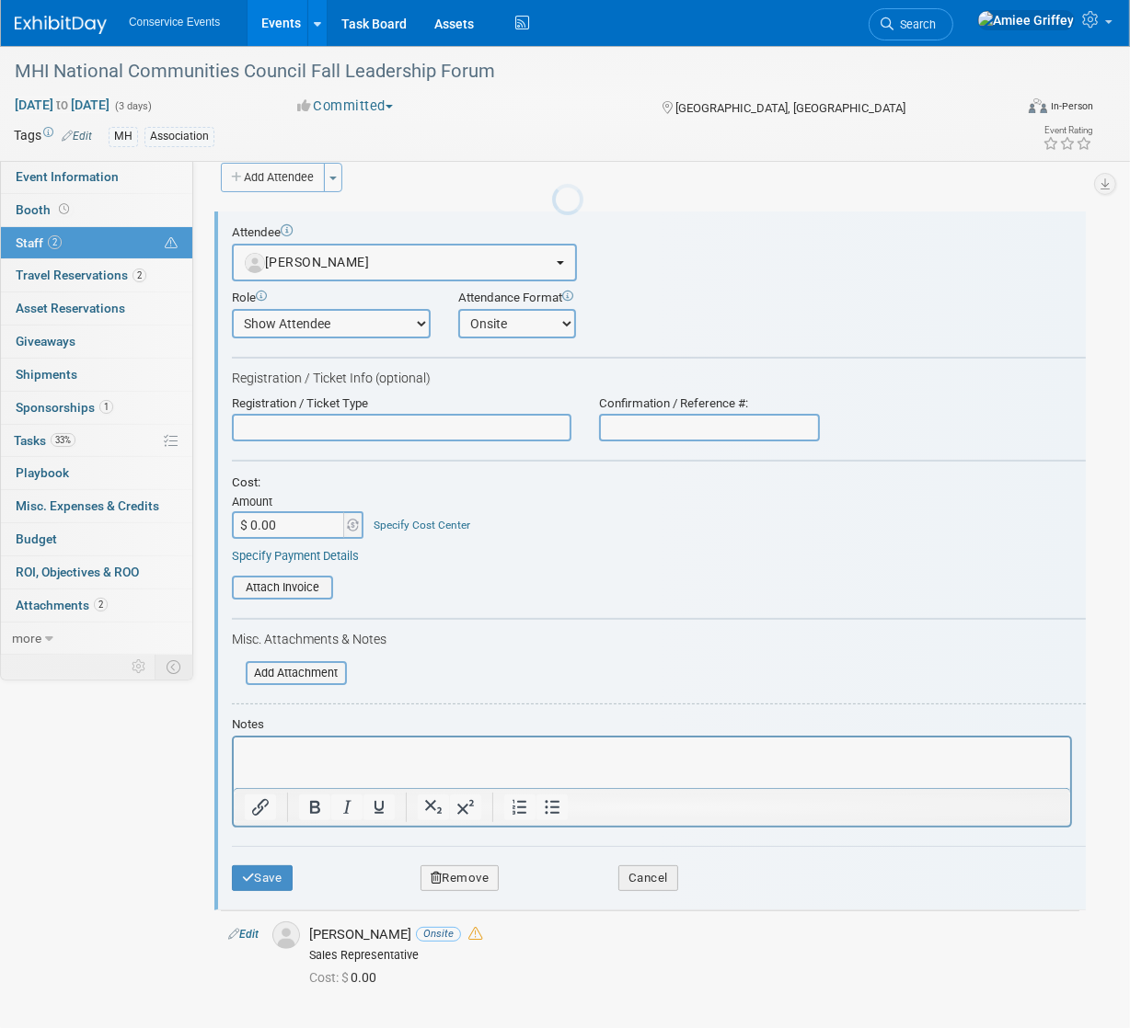
scroll to position [26, 0]
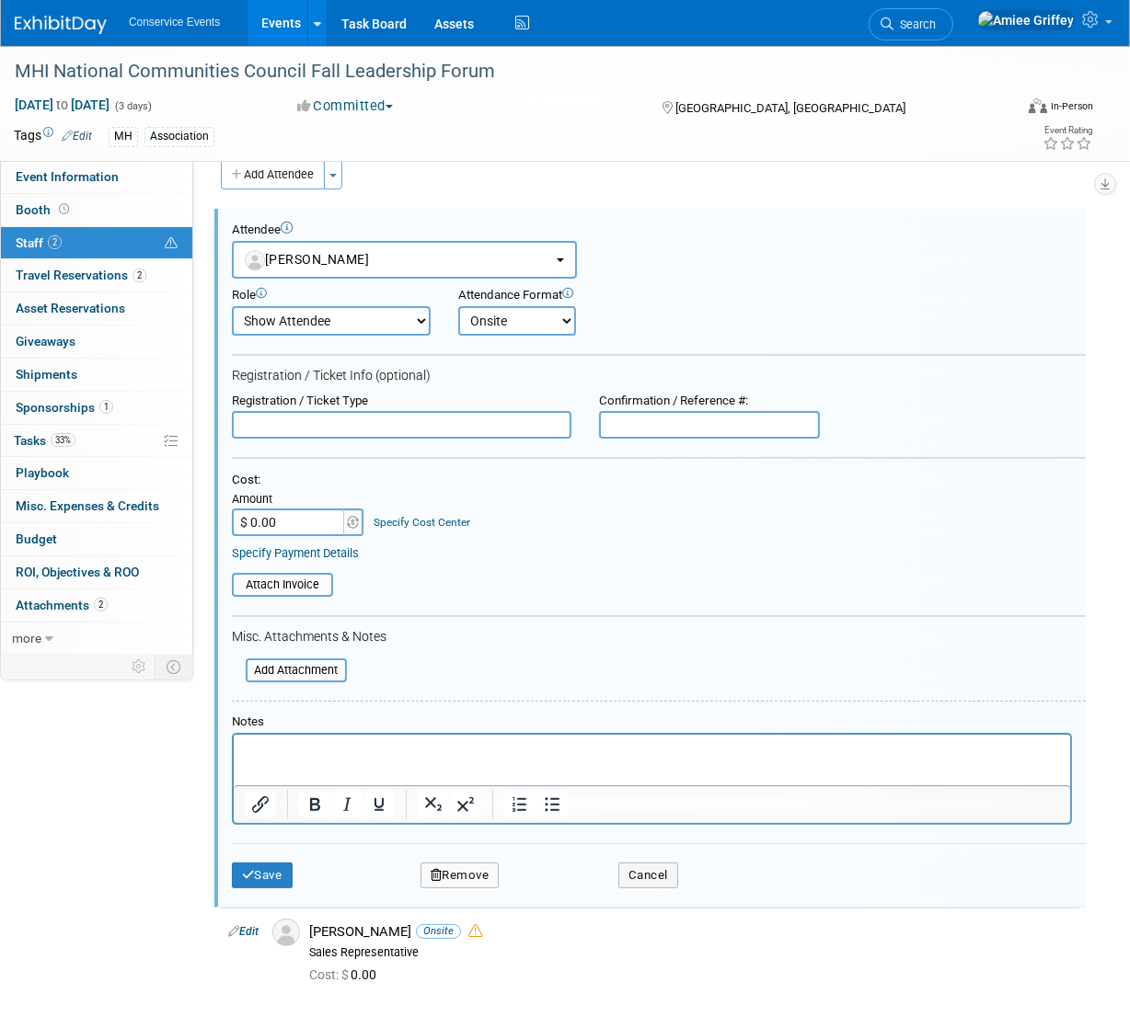
click at [282, 522] on input "$ 0.00" at bounding box center [289, 523] width 115 height 28
type input "$ 699.00"
click at [282, 579] on input "file" at bounding box center [221, 585] width 219 height 20
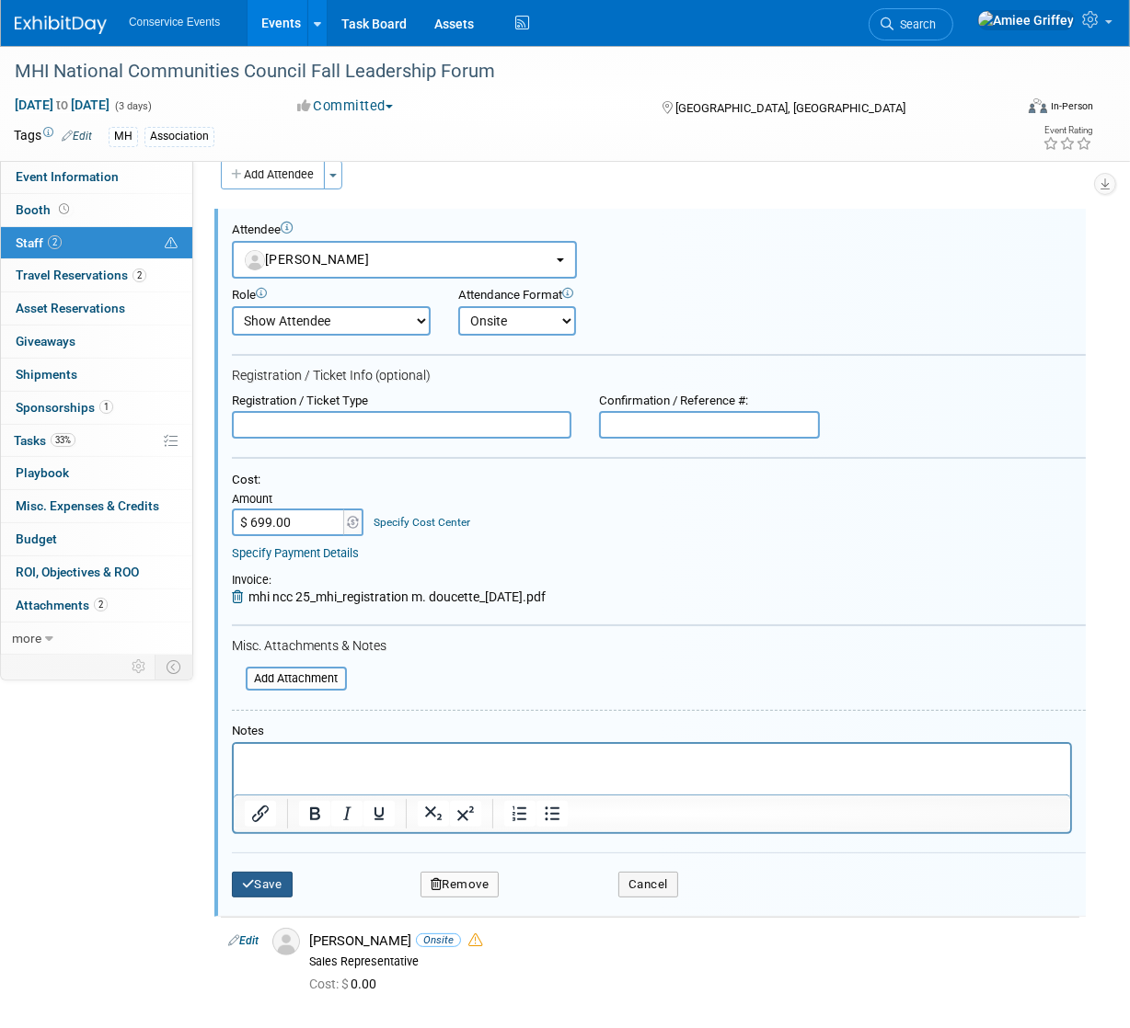
click at [280, 882] on button "Save" at bounding box center [262, 885] width 61 height 26
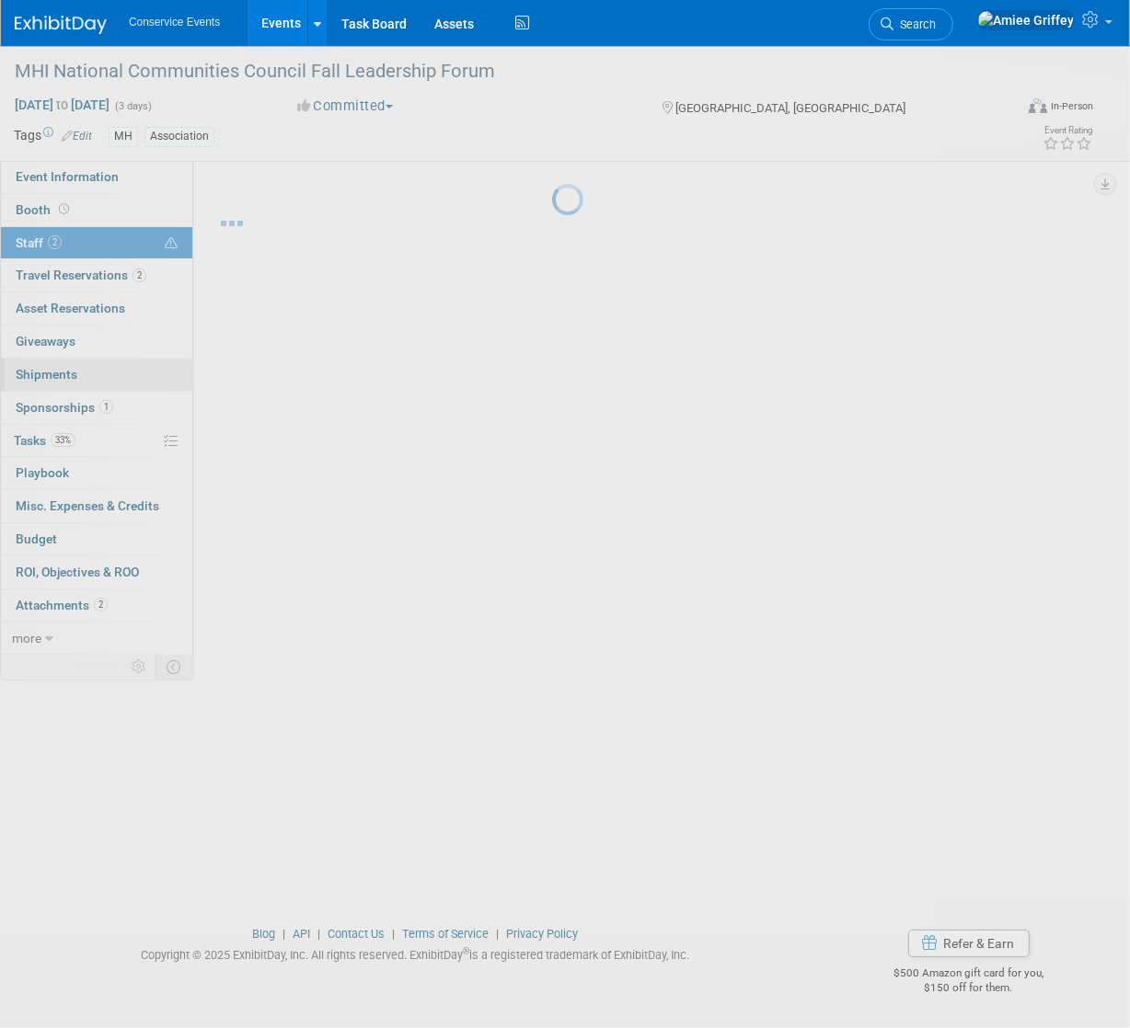
scroll to position [0, 0]
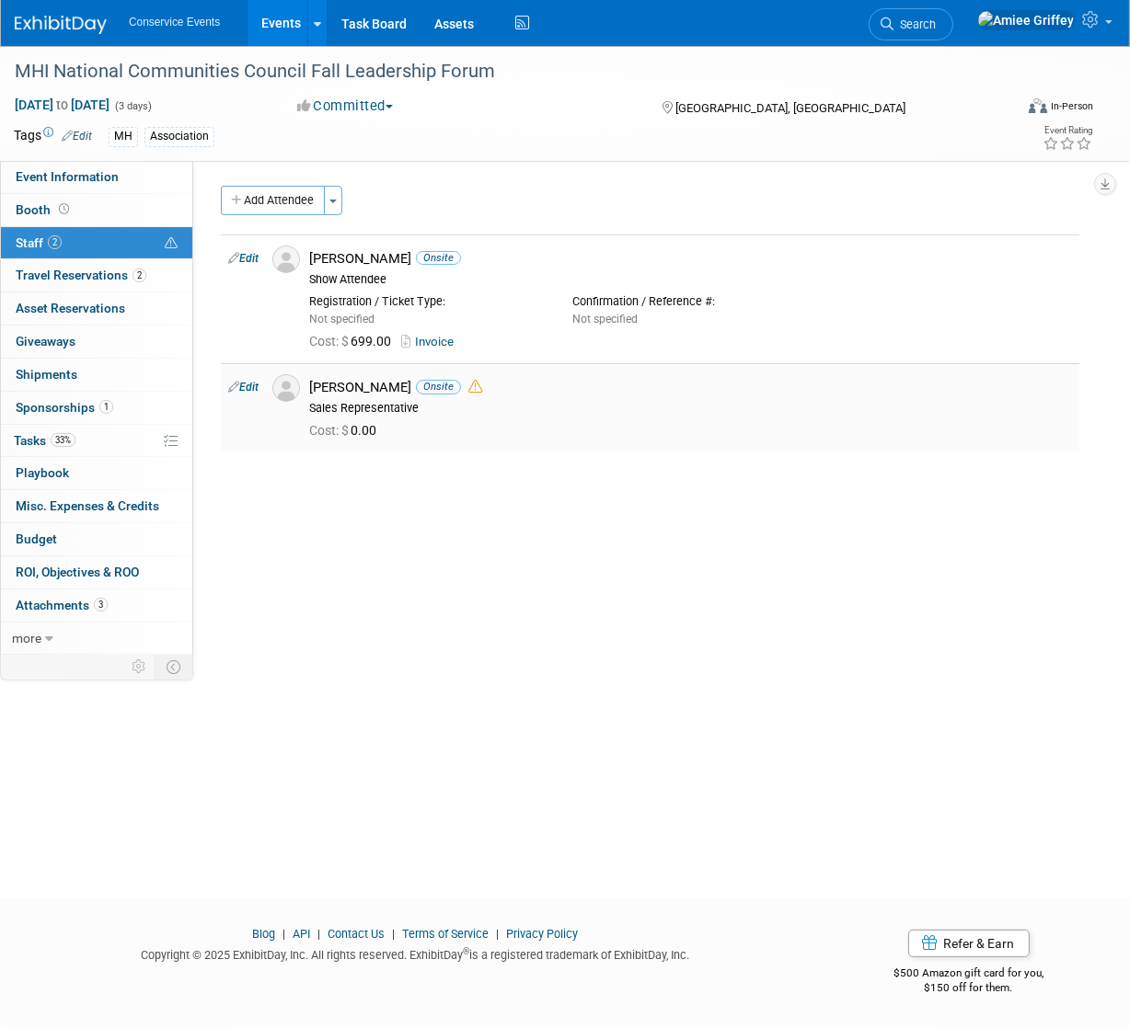
click at [250, 388] on link "Edit" at bounding box center [243, 387] width 30 height 13
select select "f3b7bc9b-f3f1-4f93-a793-f3904661ca06"
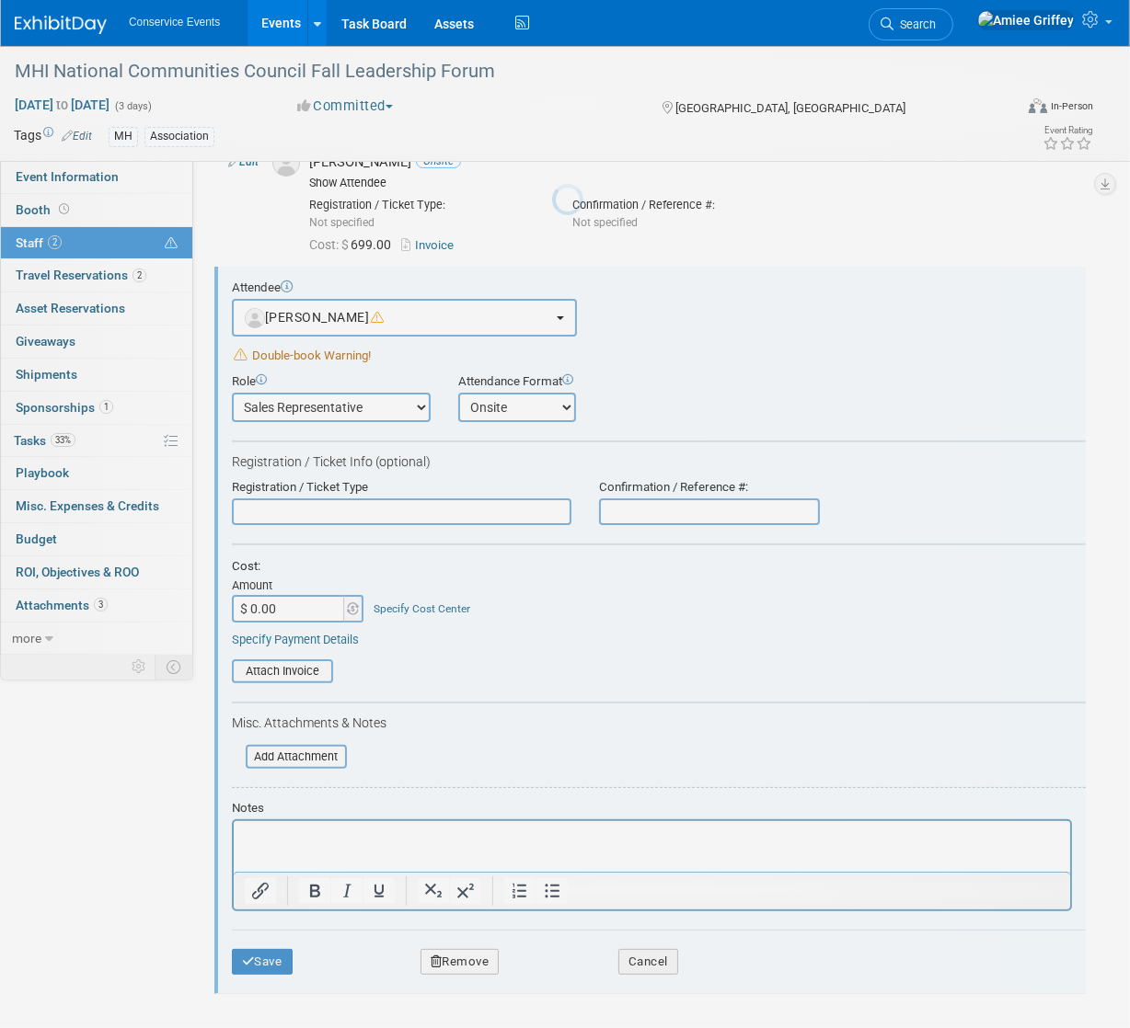
scroll to position [155, 0]
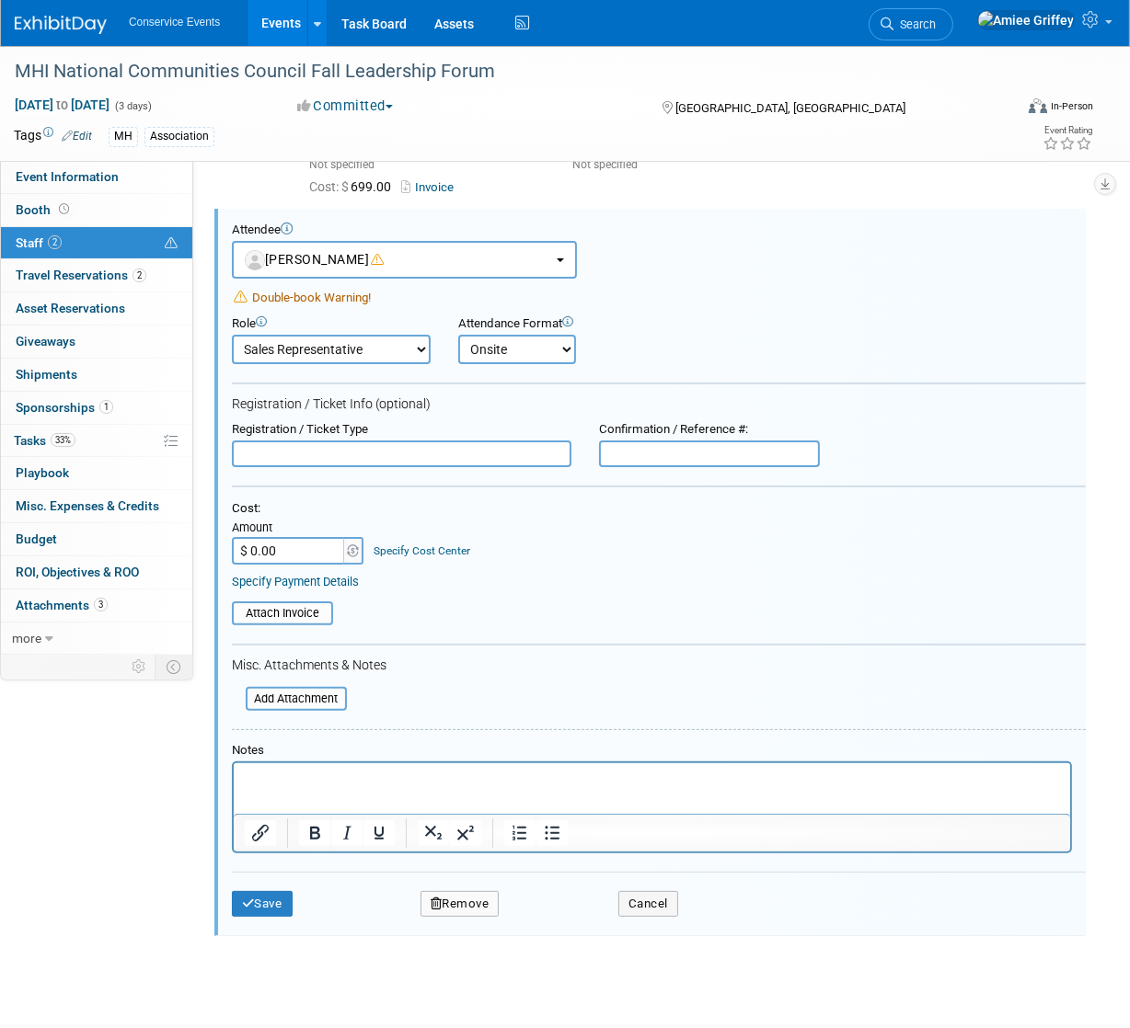
click at [293, 542] on input "$ 0.00" at bounding box center [289, 551] width 115 height 28
type input "$ 699.00"
click at [293, 609] on input "file" at bounding box center [221, 613] width 219 height 20
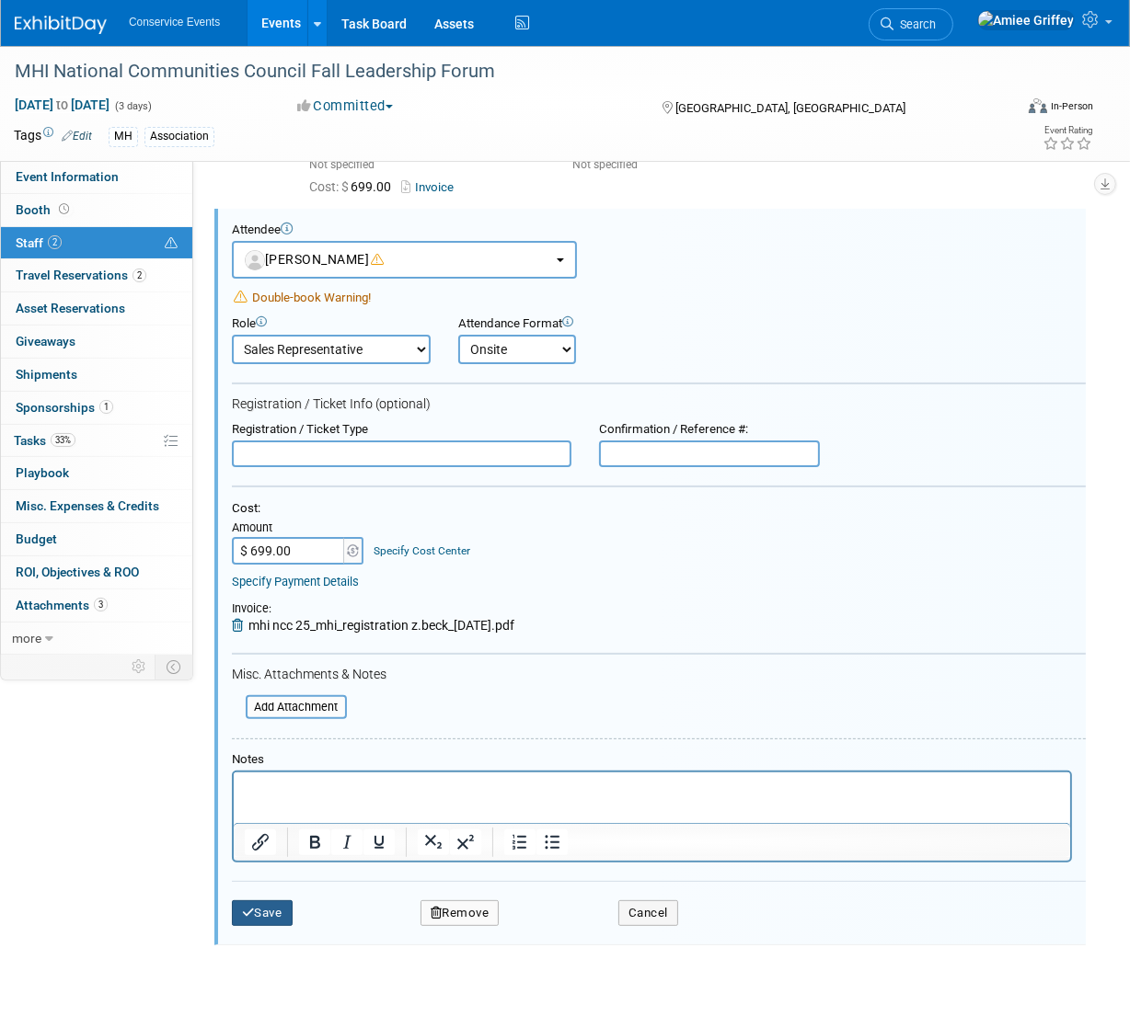
click at [273, 921] on button "Save" at bounding box center [262, 914] width 61 height 26
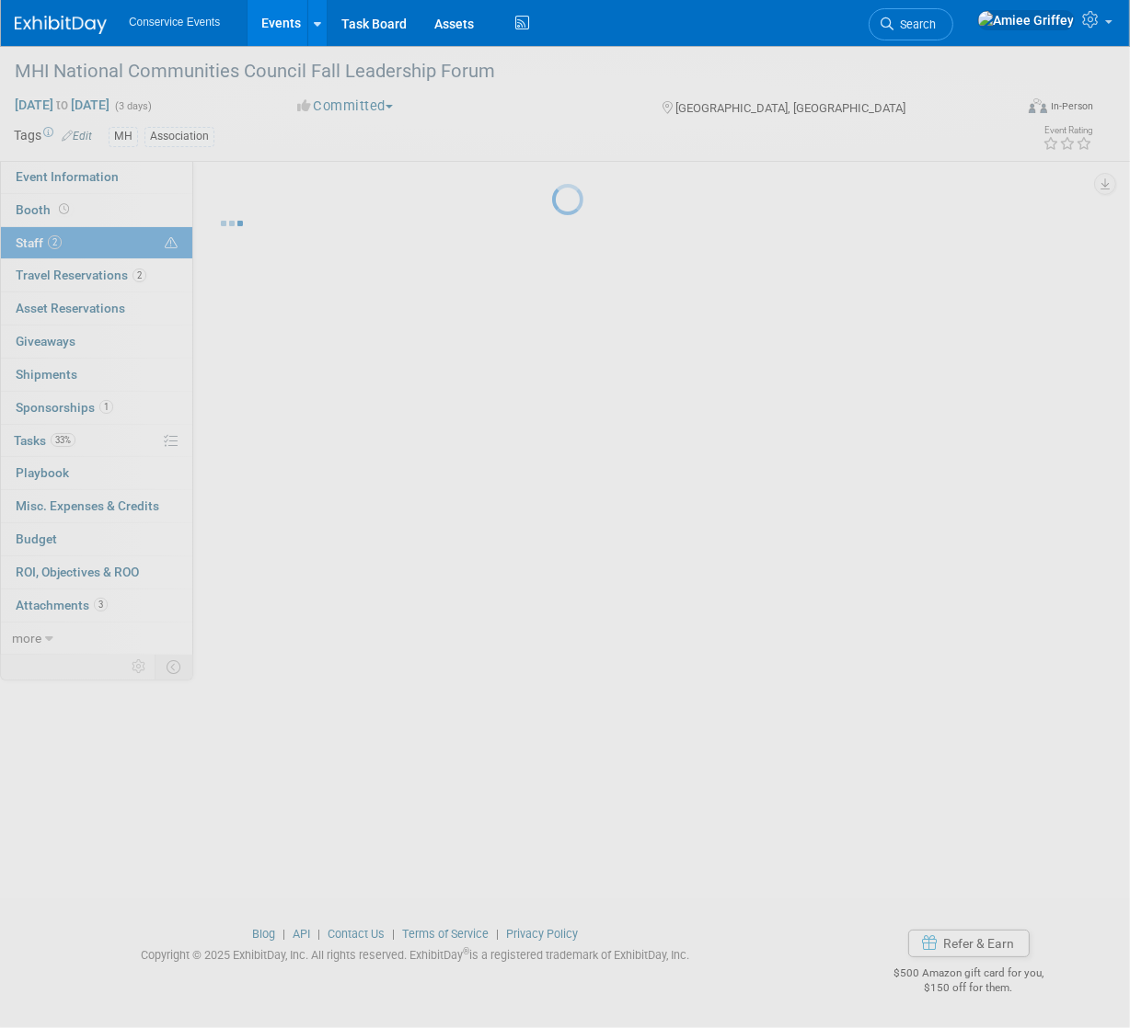
scroll to position [0, 0]
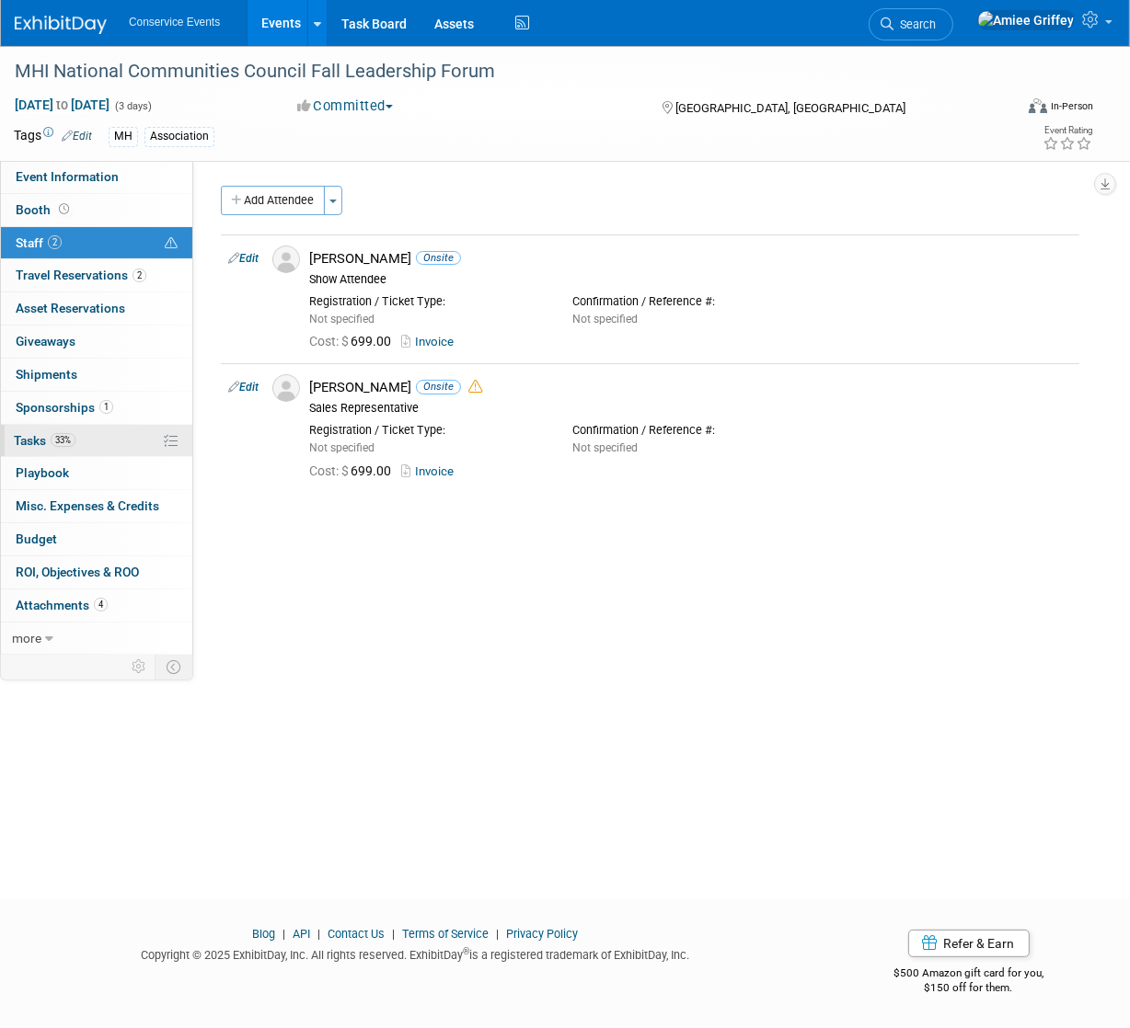
click at [40, 443] on span "Tasks 33%" at bounding box center [45, 440] width 62 height 15
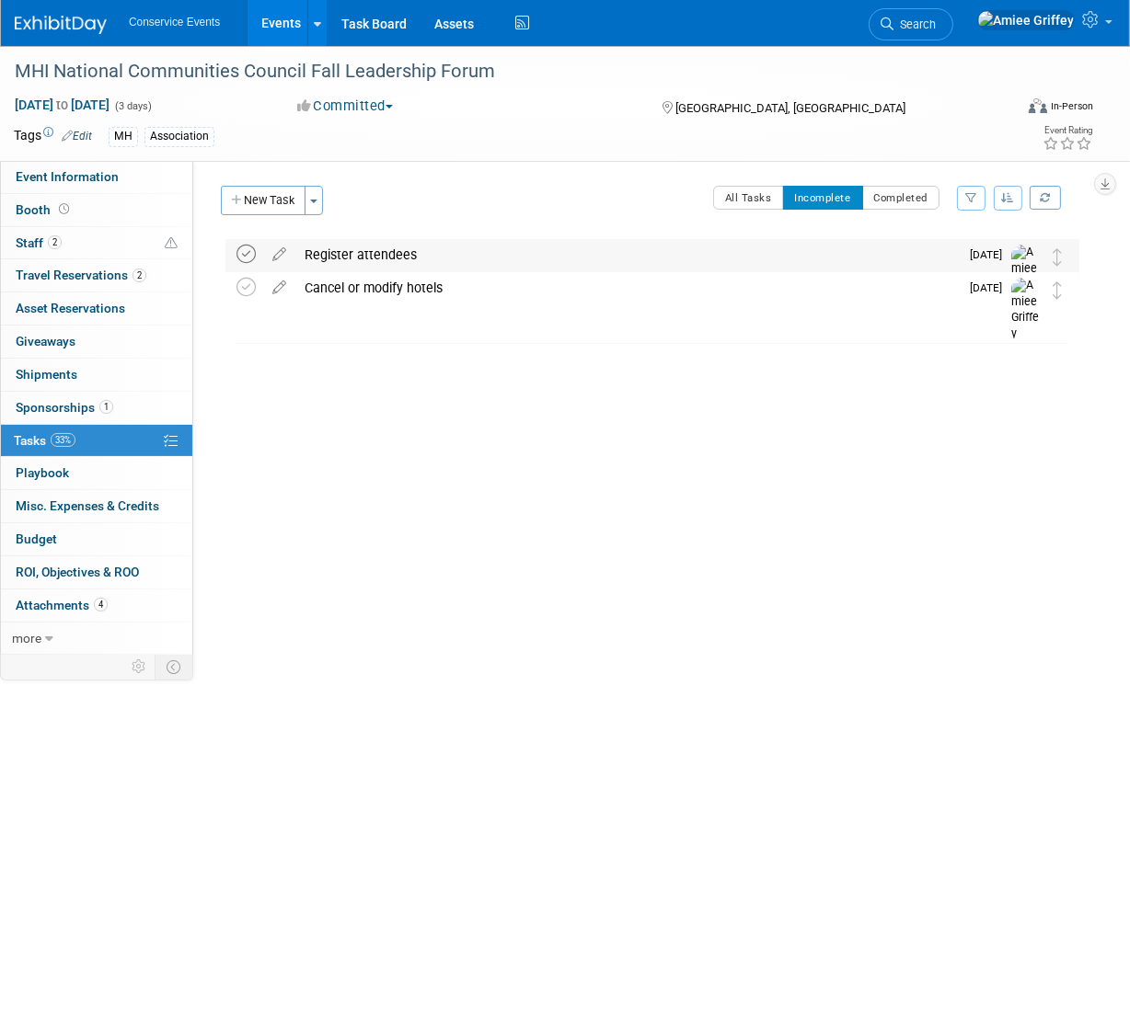
click at [245, 252] on icon at bounding box center [245, 254] width 19 height 19
click at [267, 205] on button "New Task" at bounding box center [263, 200] width 85 height 29
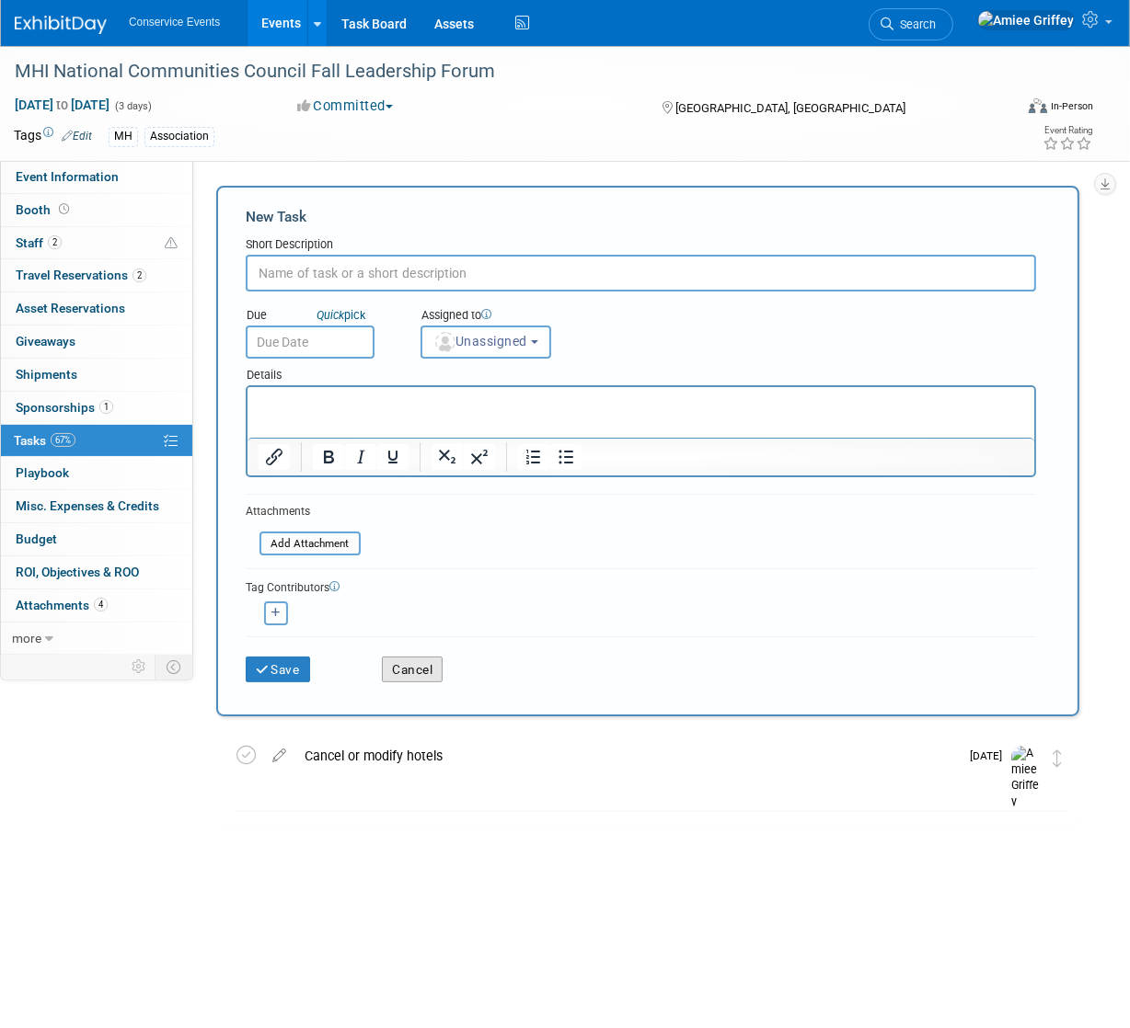
click at [417, 672] on button "Cancel" at bounding box center [412, 670] width 61 height 26
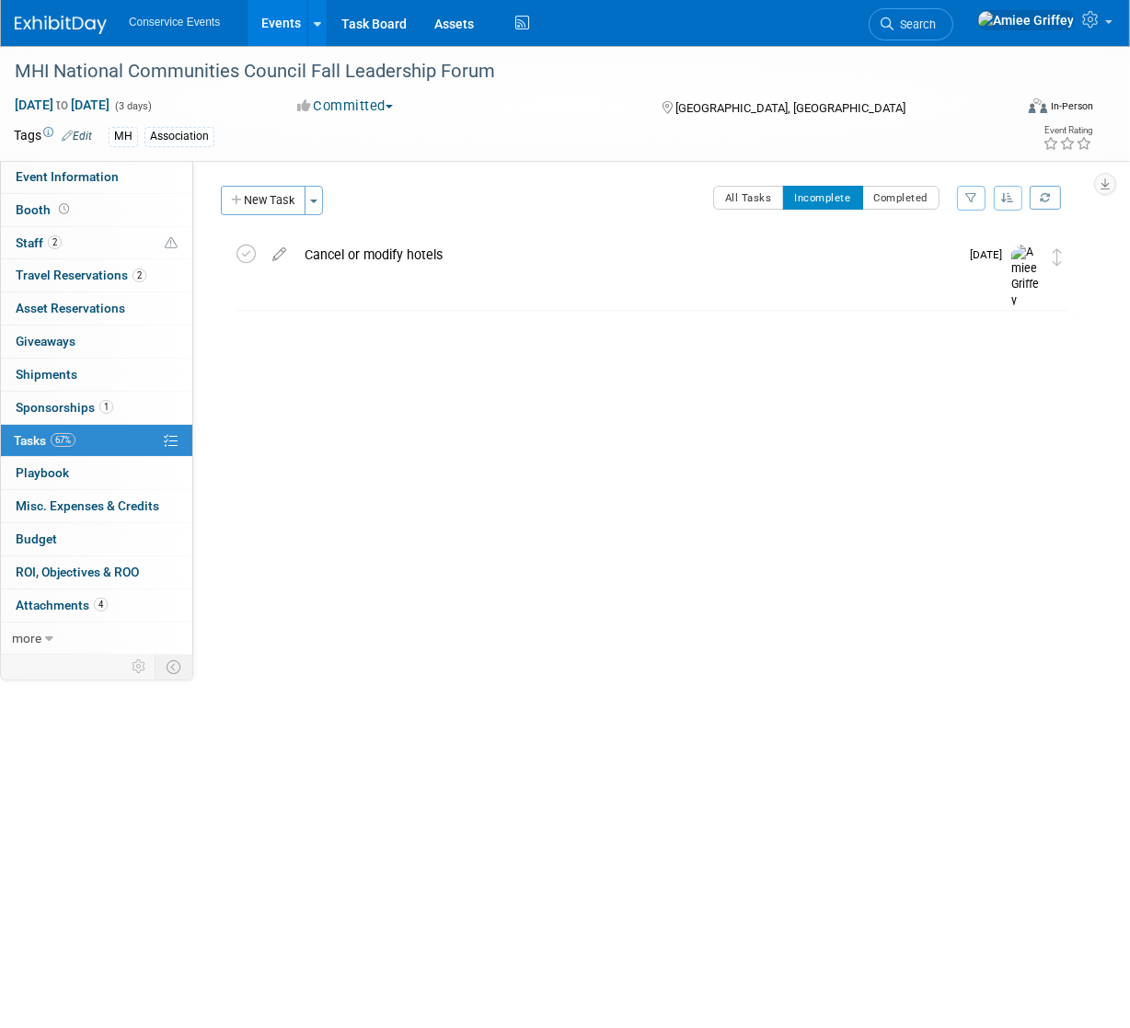
click at [267, 37] on link "Events" at bounding box center [280, 23] width 67 height 46
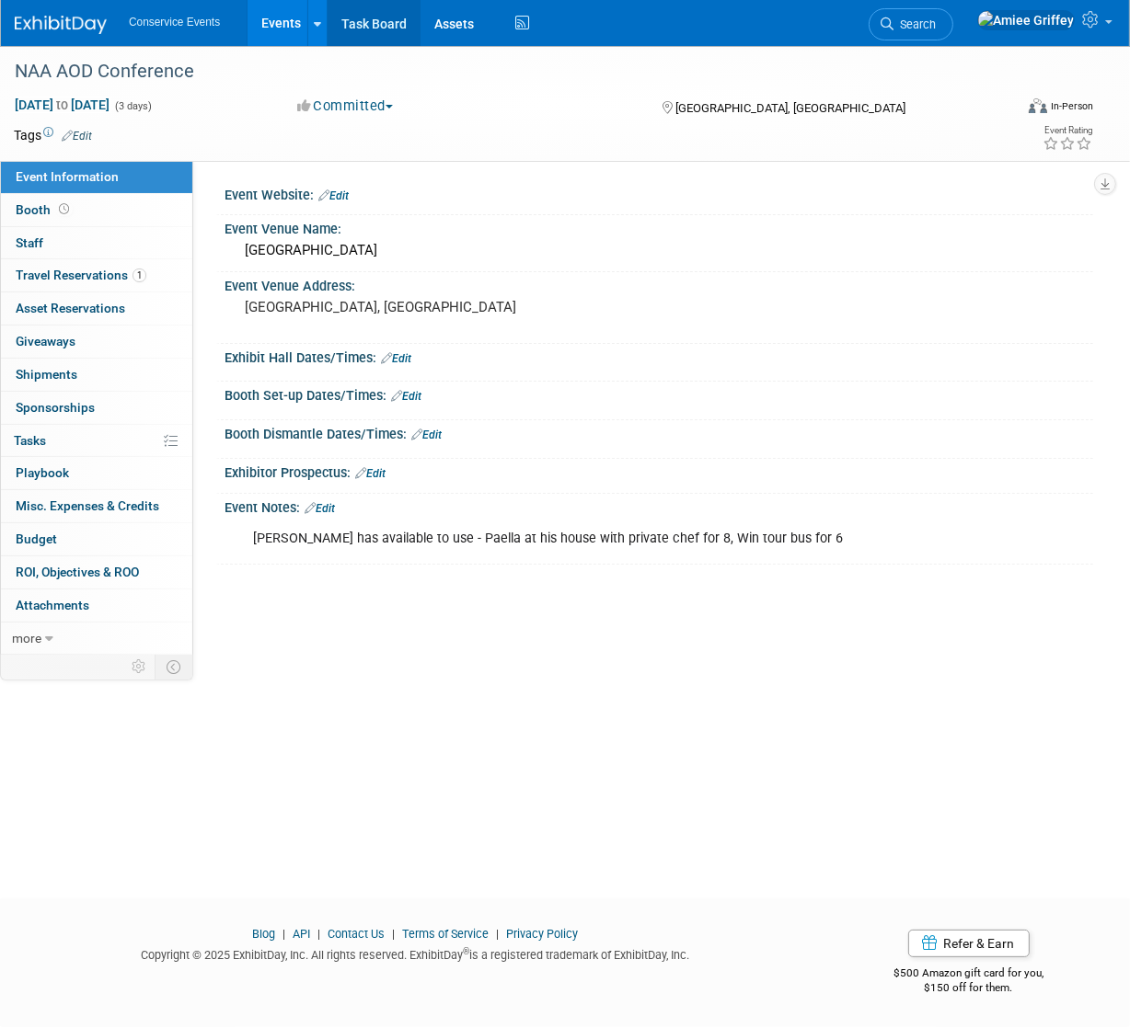
click at [383, 26] on link "Task Board" at bounding box center [373, 23] width 93 height 46
